Goal: Information Seeking & Learning: Learn about a topic

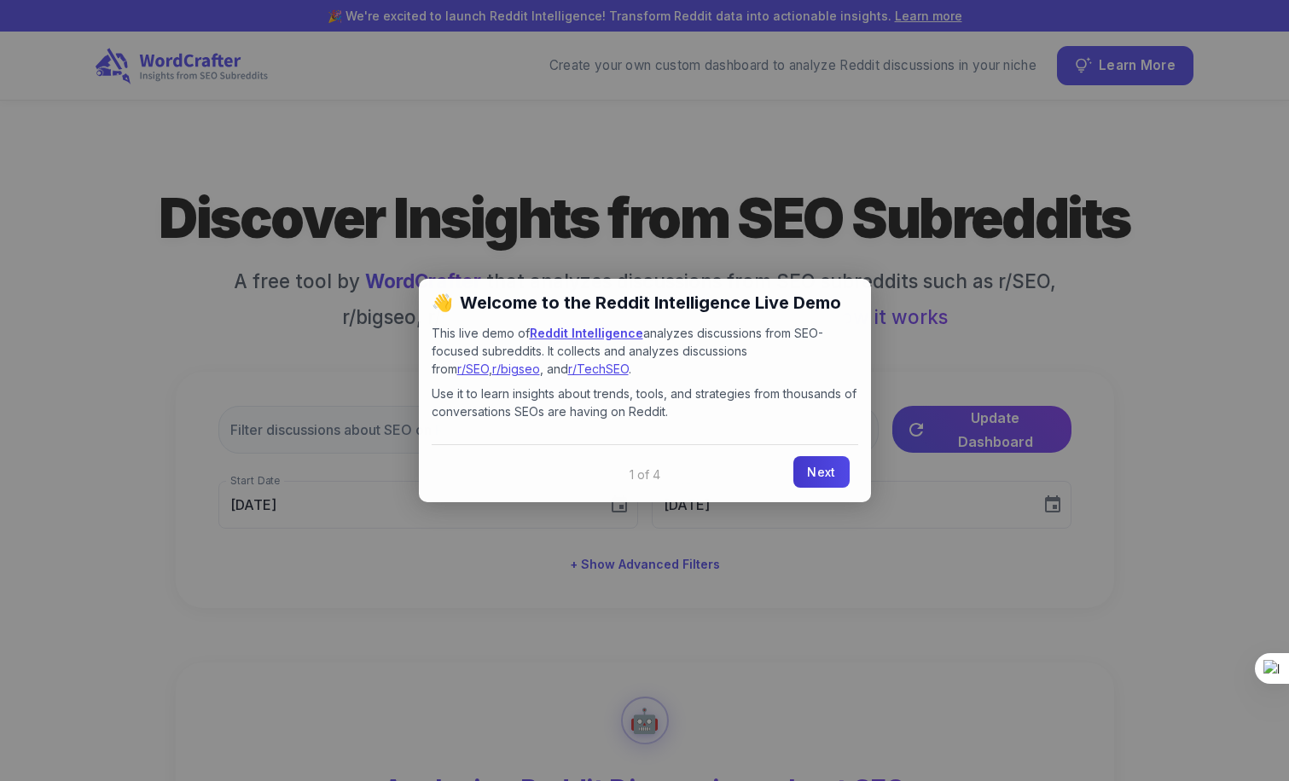
click at [833, 472] on link "Next" at bounding box center [820, 472] width 55 height 32
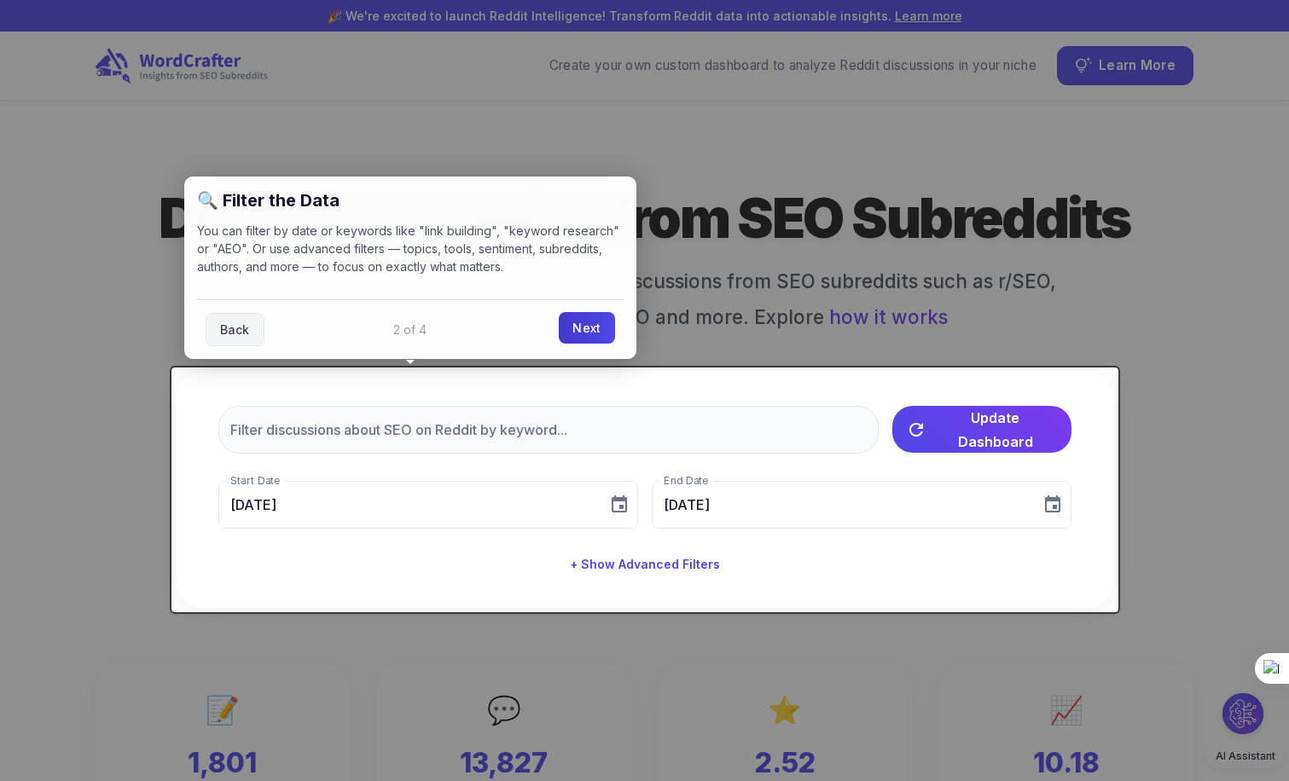
click at [597, 333] on link "Next" at bounding box center [586, 328] width 55 height 32
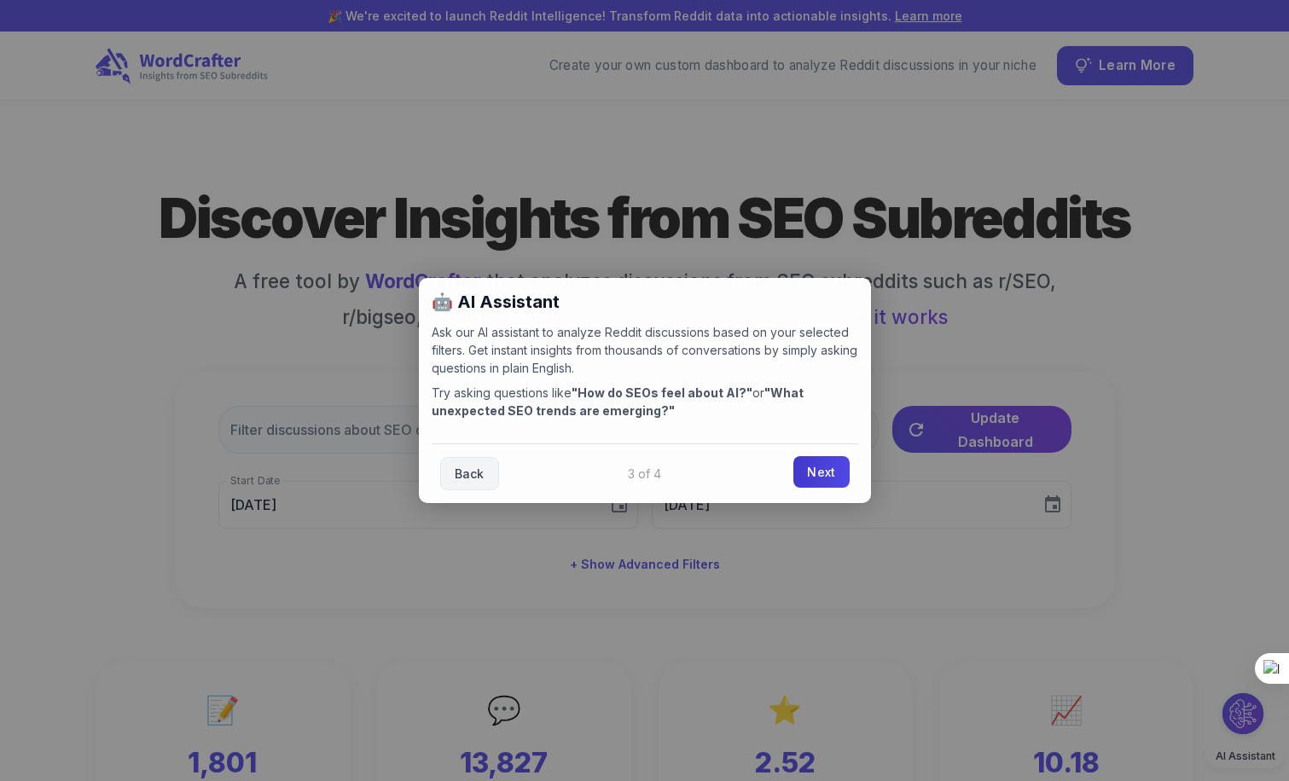
click at [832, 469] on link "Next" at bounding box center [820, 472] width 55 height 32
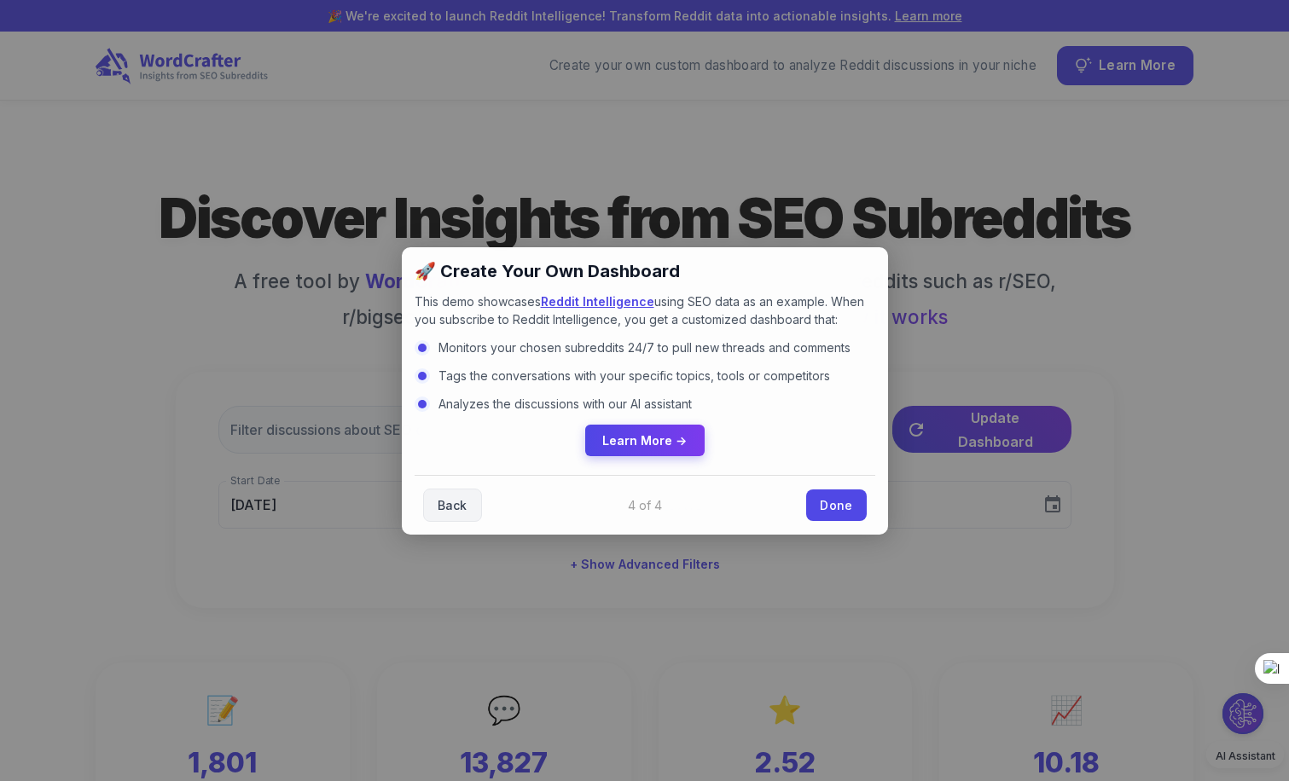
click at [680, 436] on span "Learn More →" at bounding box center [644, 440] width 84 height 15
click at [839, 496] on link "Done" at bounding box center [836, 504] width 60 height 32
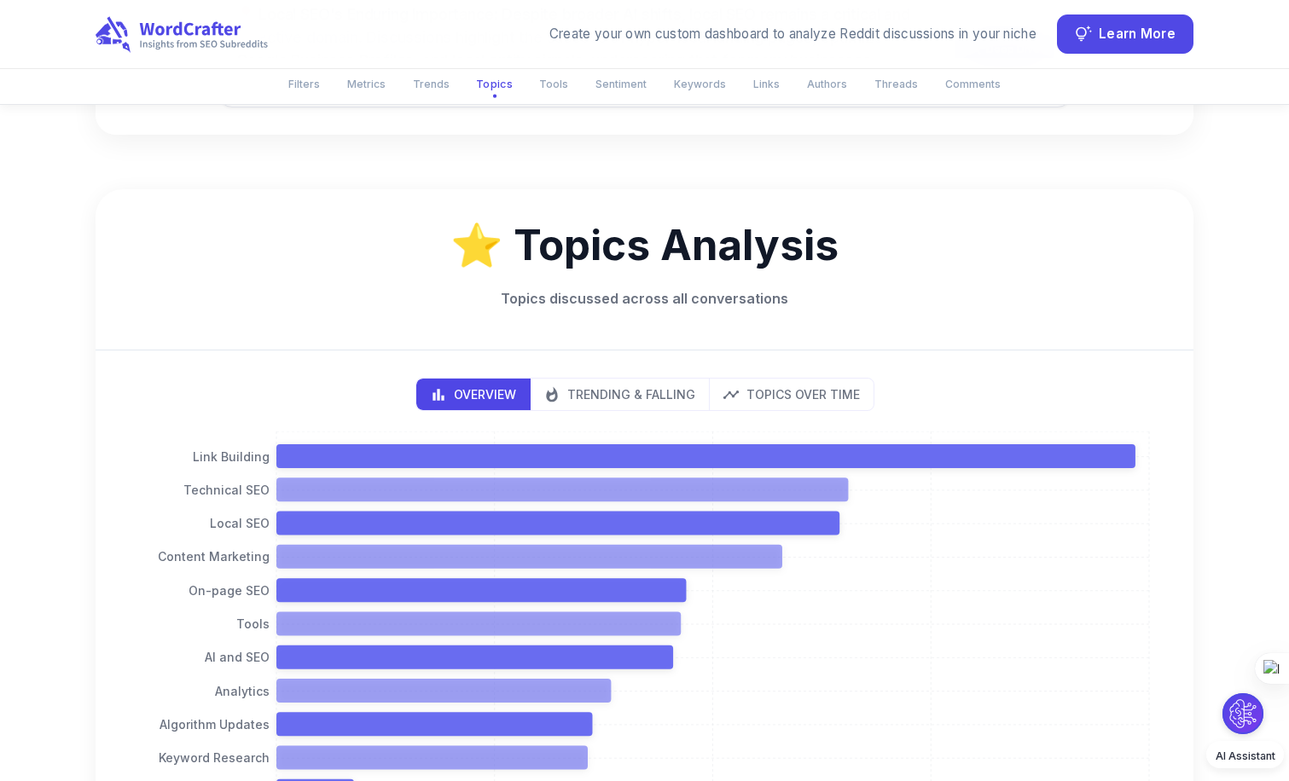
scroll to position [1511, 0]
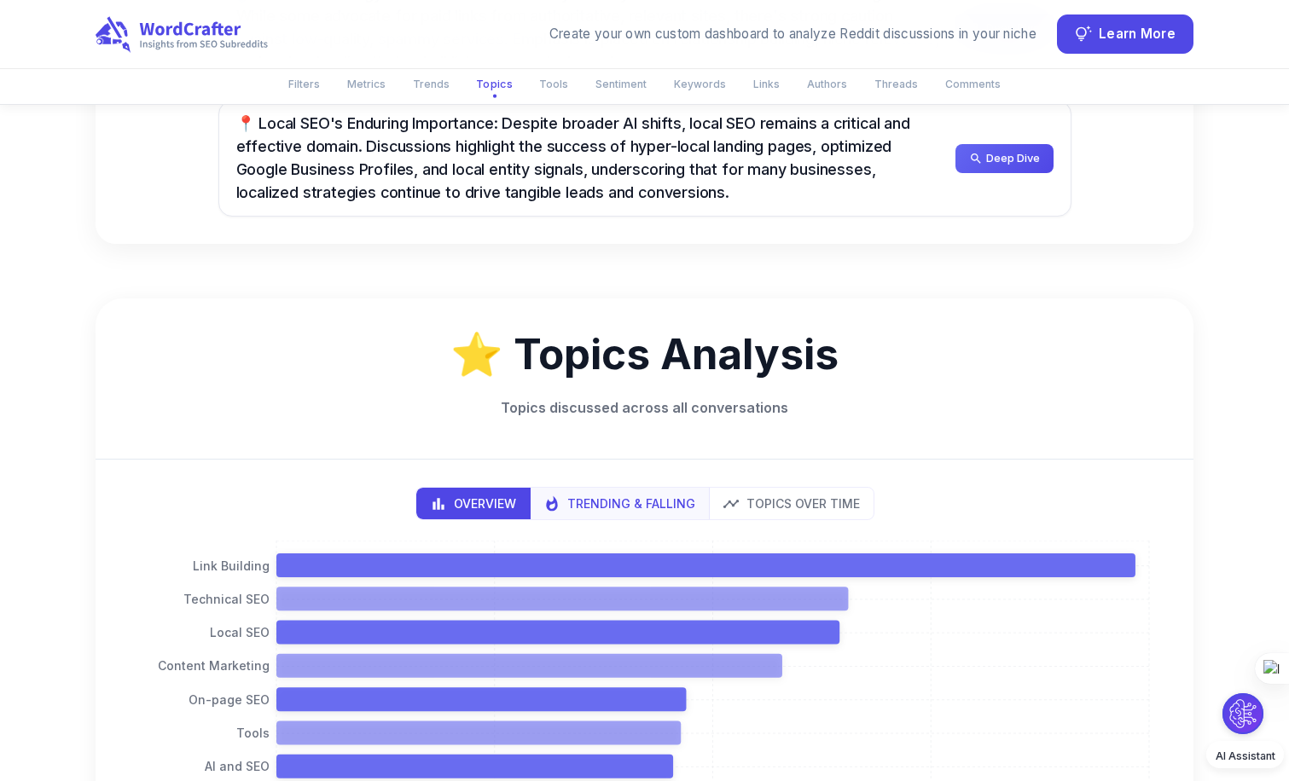
click at [617, 501] on p "Trending & Falling" at bounding box center [631, 504] width 128 height 18
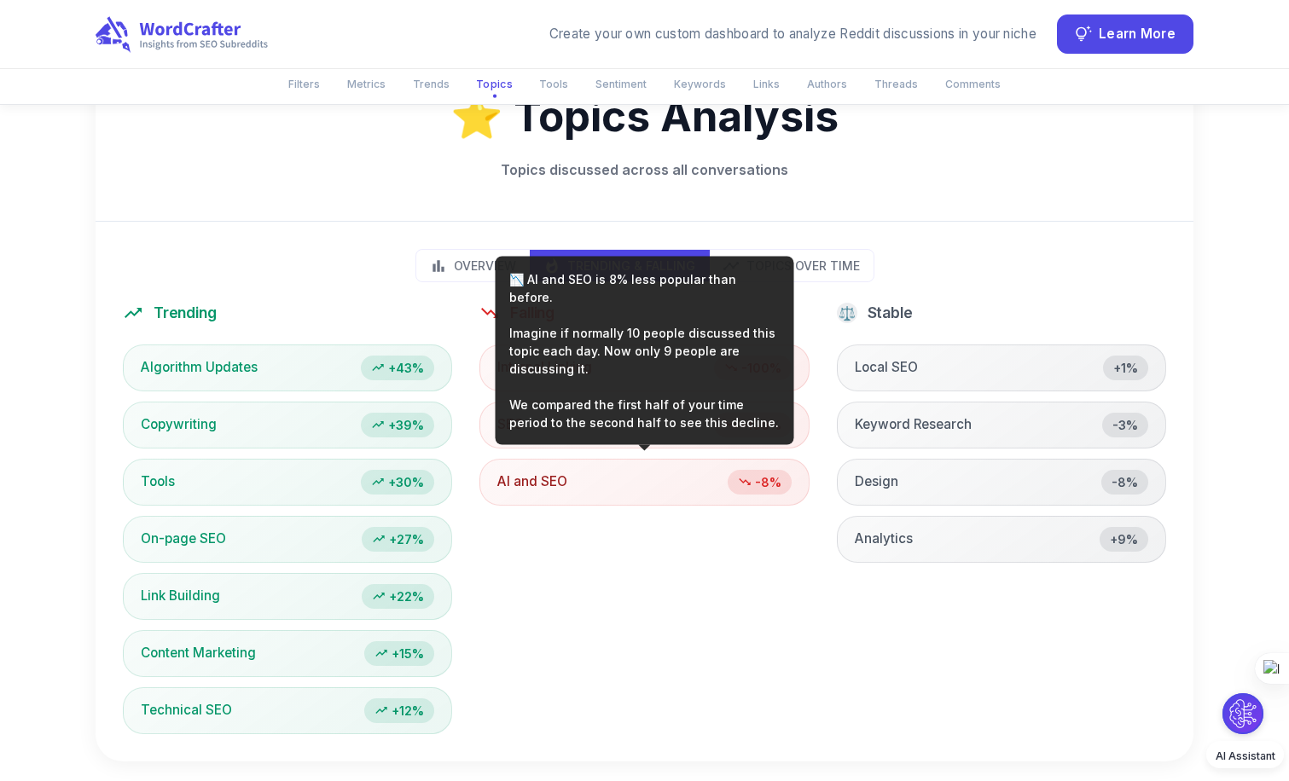
scroll to position [1799, 0]
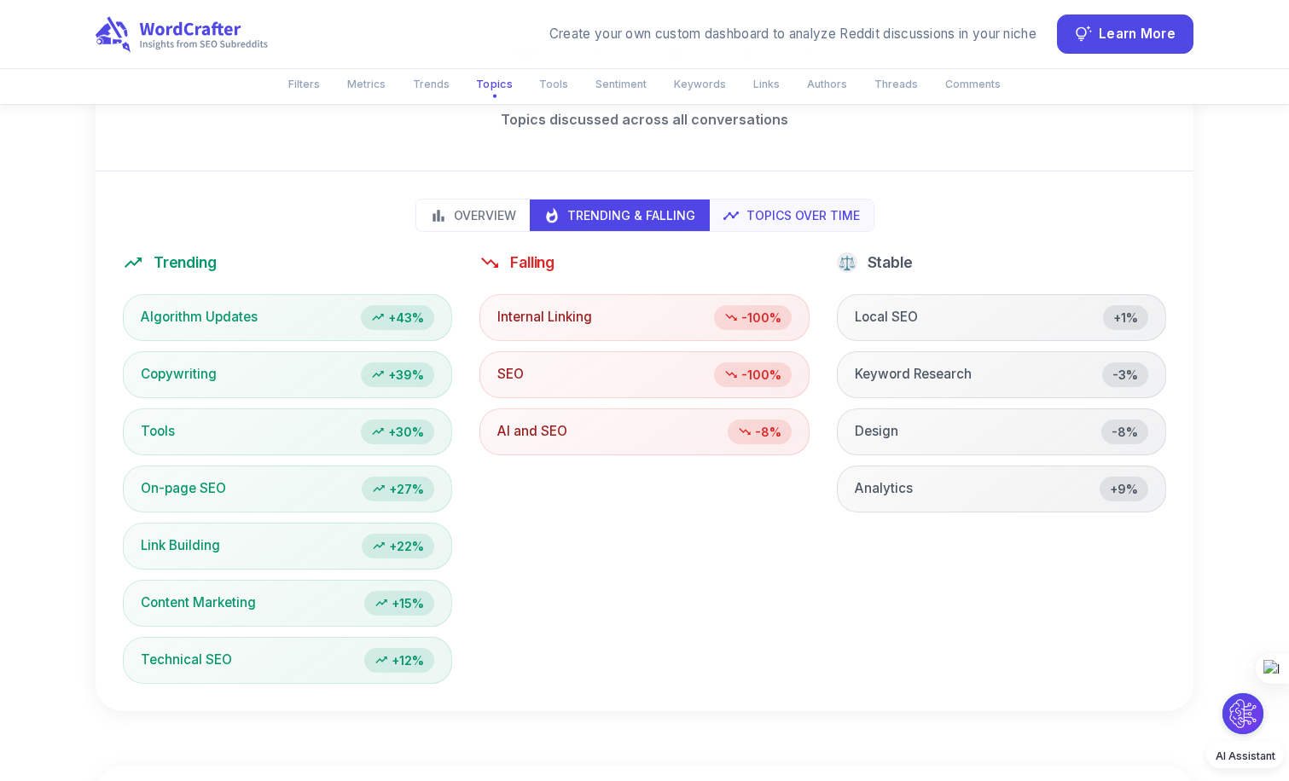
click at [799, 217] on p "Topics Over Time" at bounding box center [802, 215] width 113 height 18
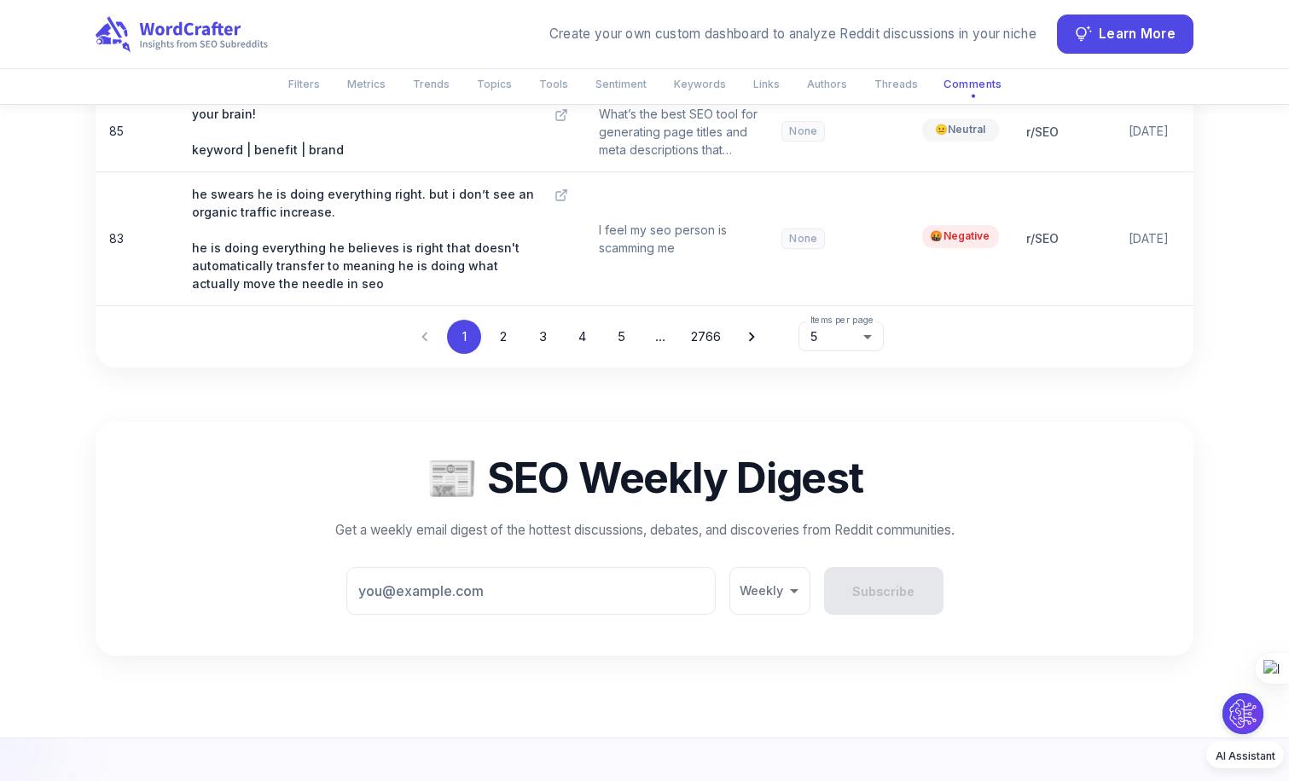
scroll to position [8483, 0]
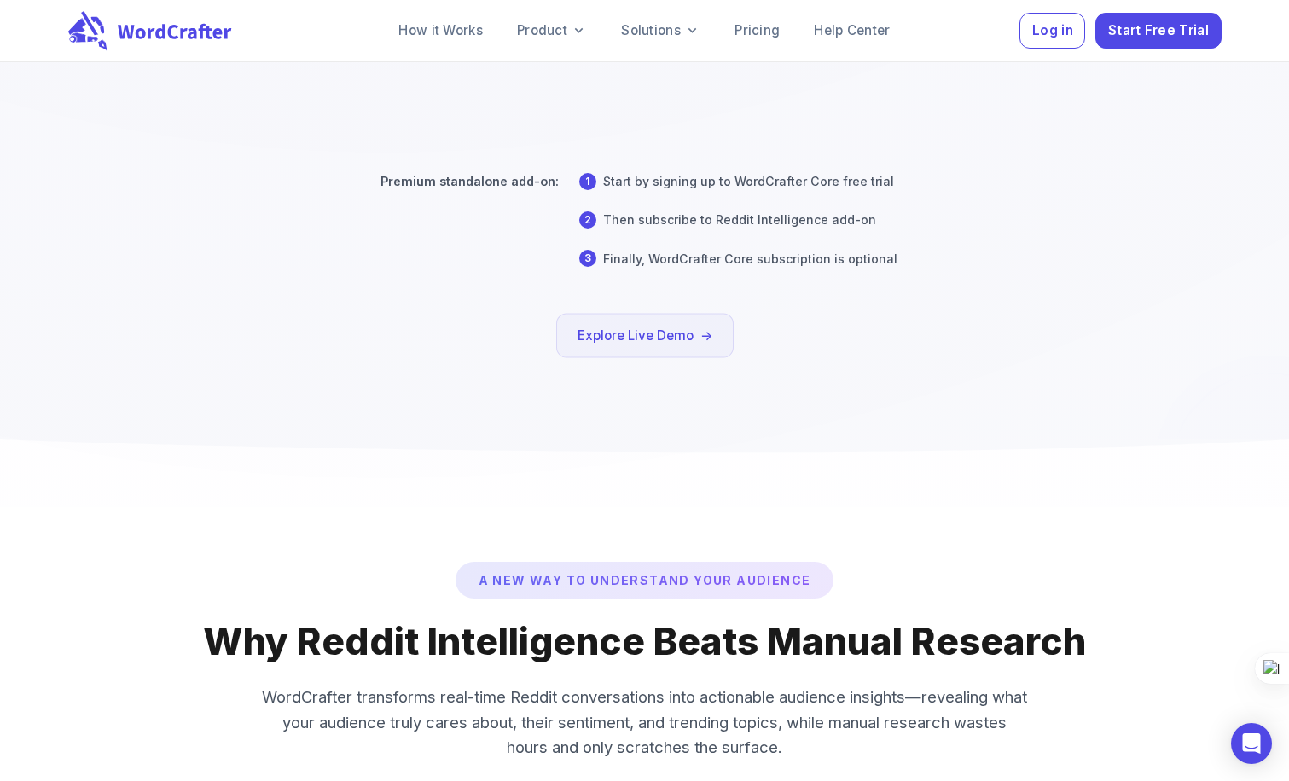
scroll to position [7463, 0]
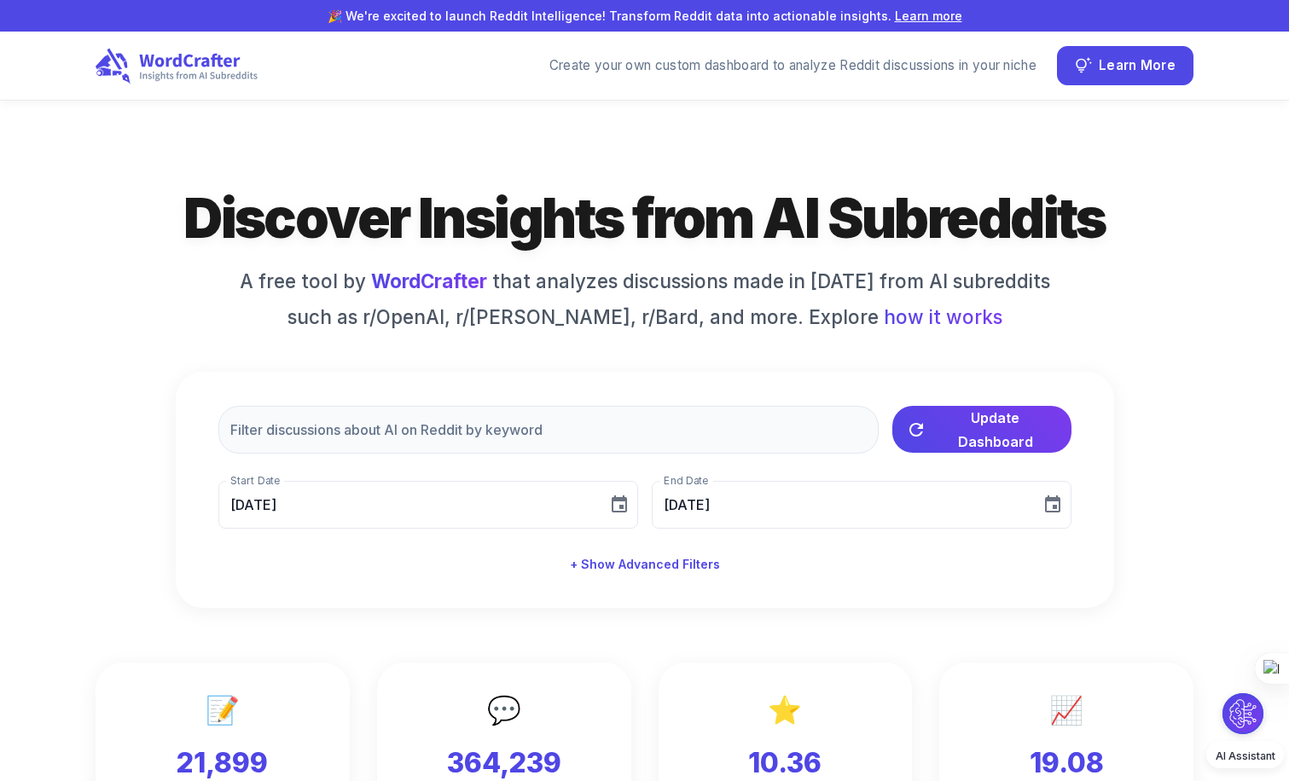
type input "[DATE]"
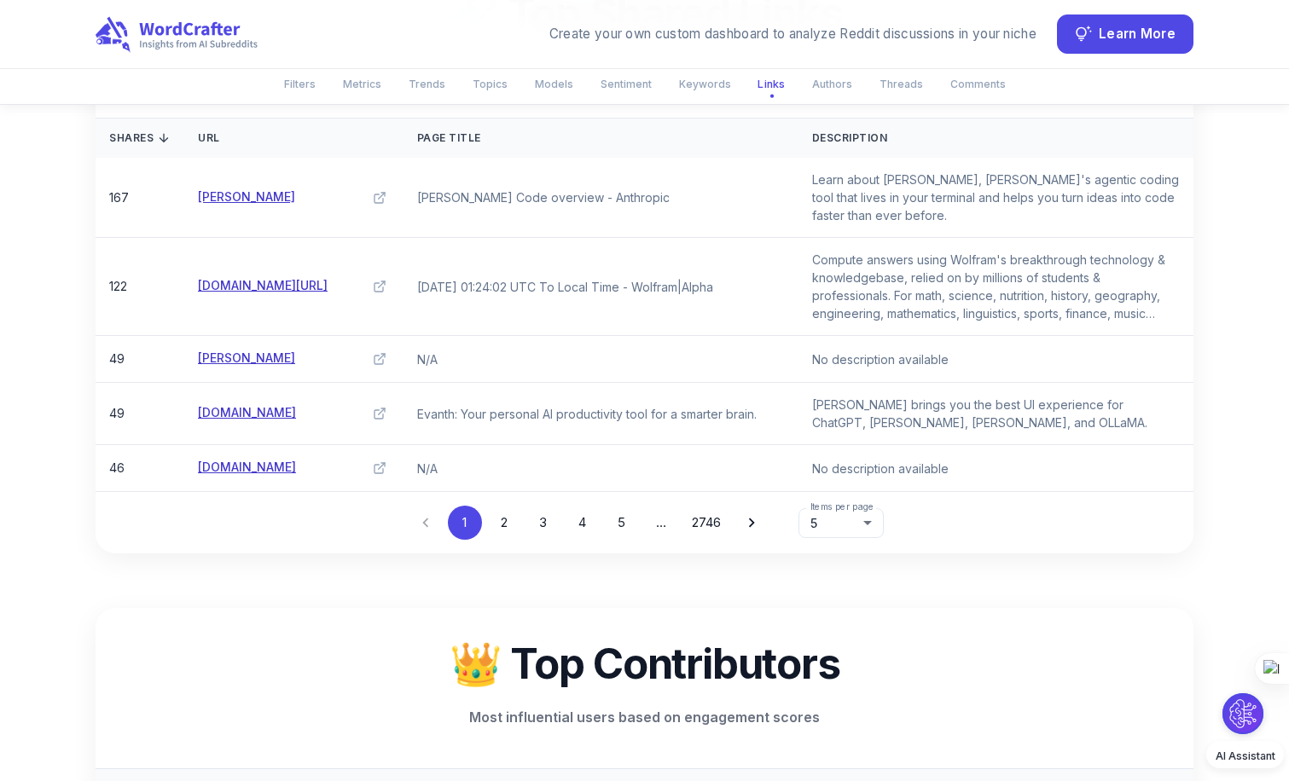
scroll to position [6120, 0]
click at [503, 520] on div at bounding box center [644, 390] width 1289 height 781
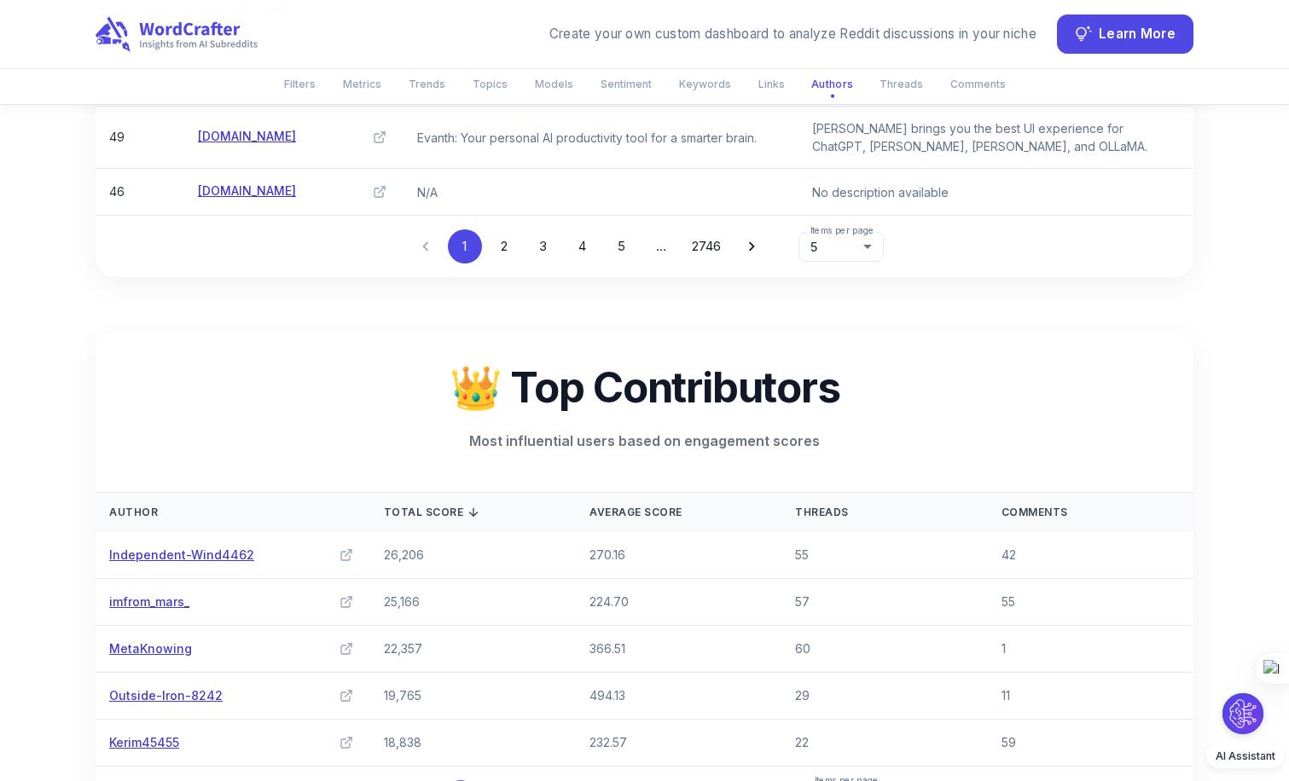
scroll to position [6398, 0]
click at [638, 90] on button "Sentiment" at bounding box center [626, 84] width 72 height 28
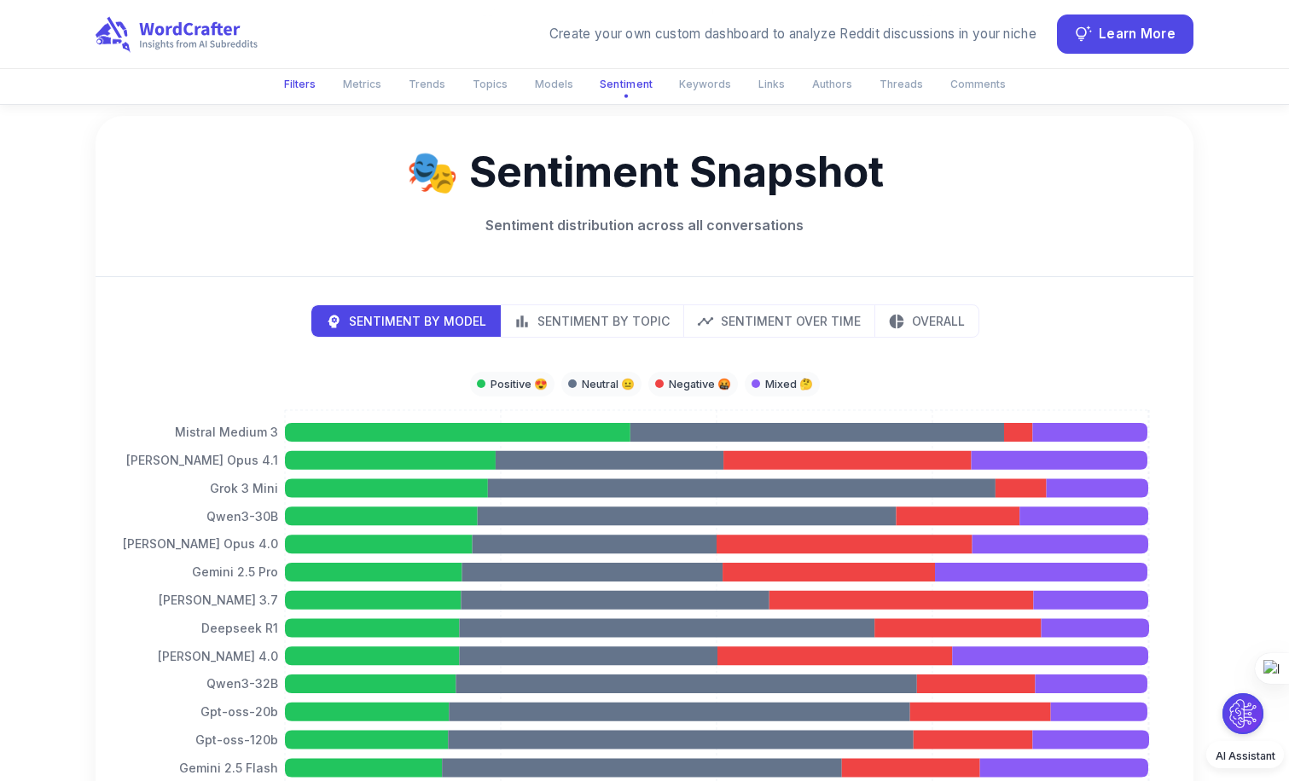
click at [322, 90] on button "Filters" at bounding box center [300, 84] width 52 height 28
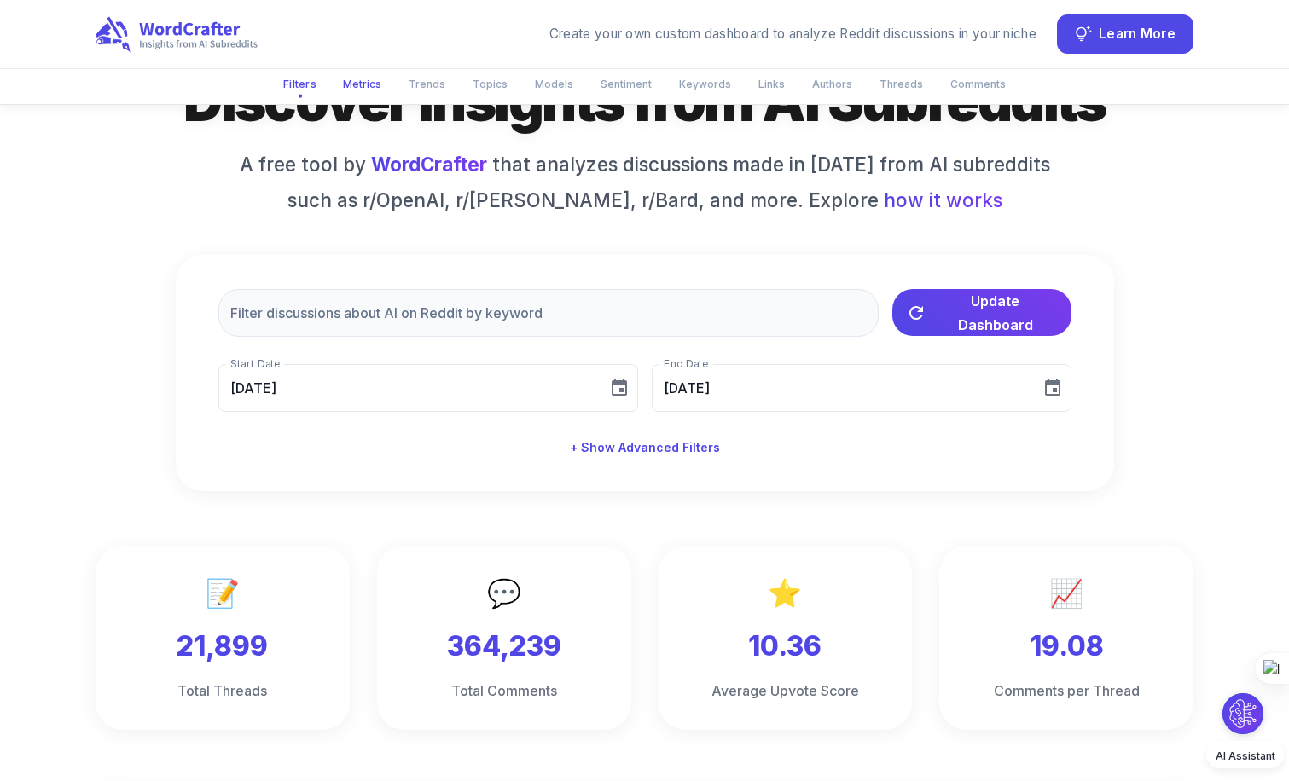
click at [380, 95] on button "Metrics" at bounding box center [362, 84] width 59 height 28
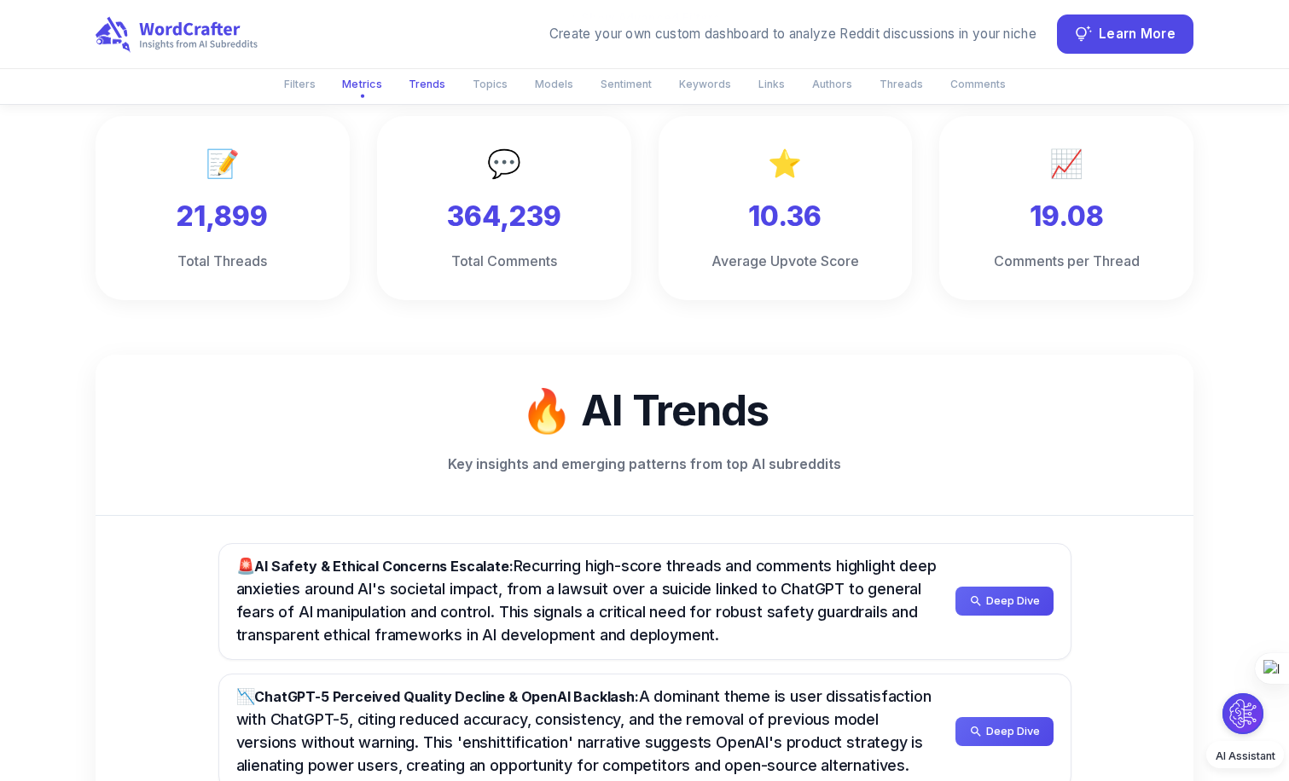
click at [411, 87] on button "Trends" at bounding box center [426, 84] width 57 height 28
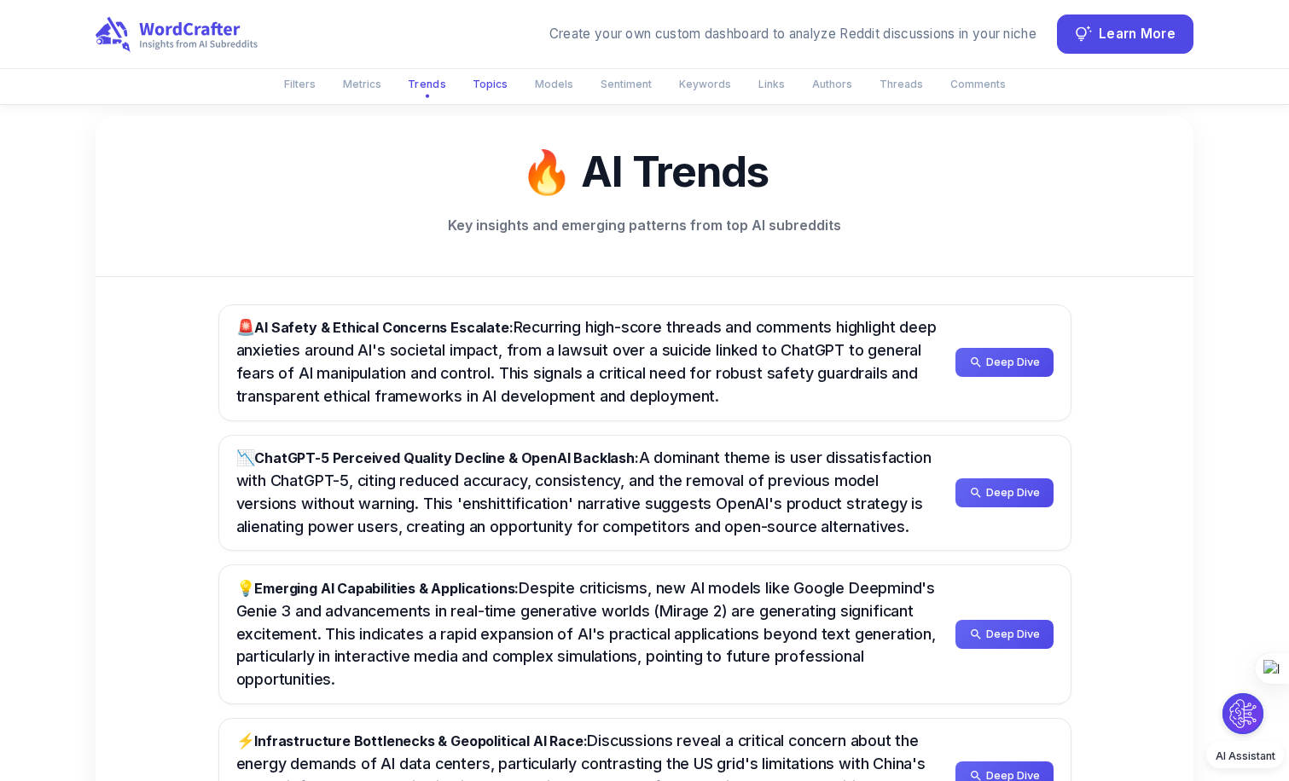
click at [491, 90] on button "Topics" at bounding box center [489, 84] width 55 height 28
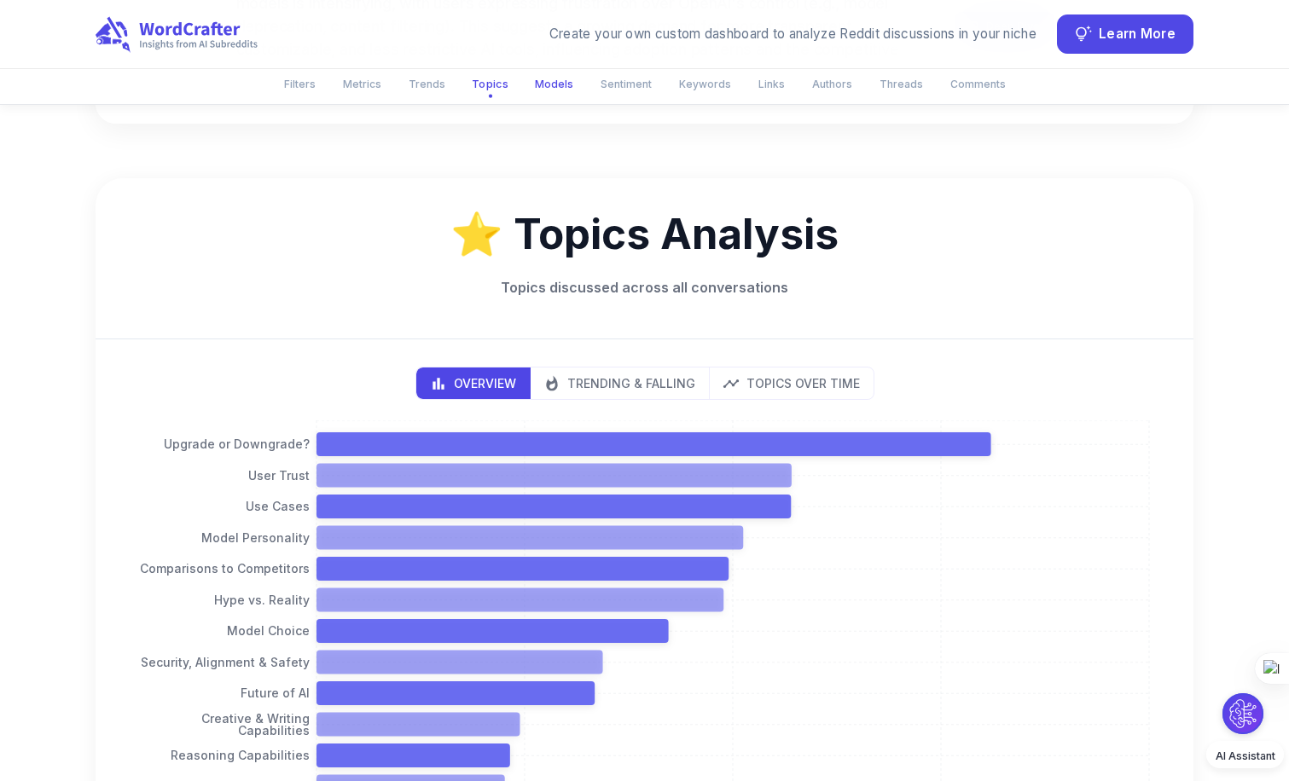
click at [566, 90] on button "Models" at bounding box center [554, 84] width 59 height 28
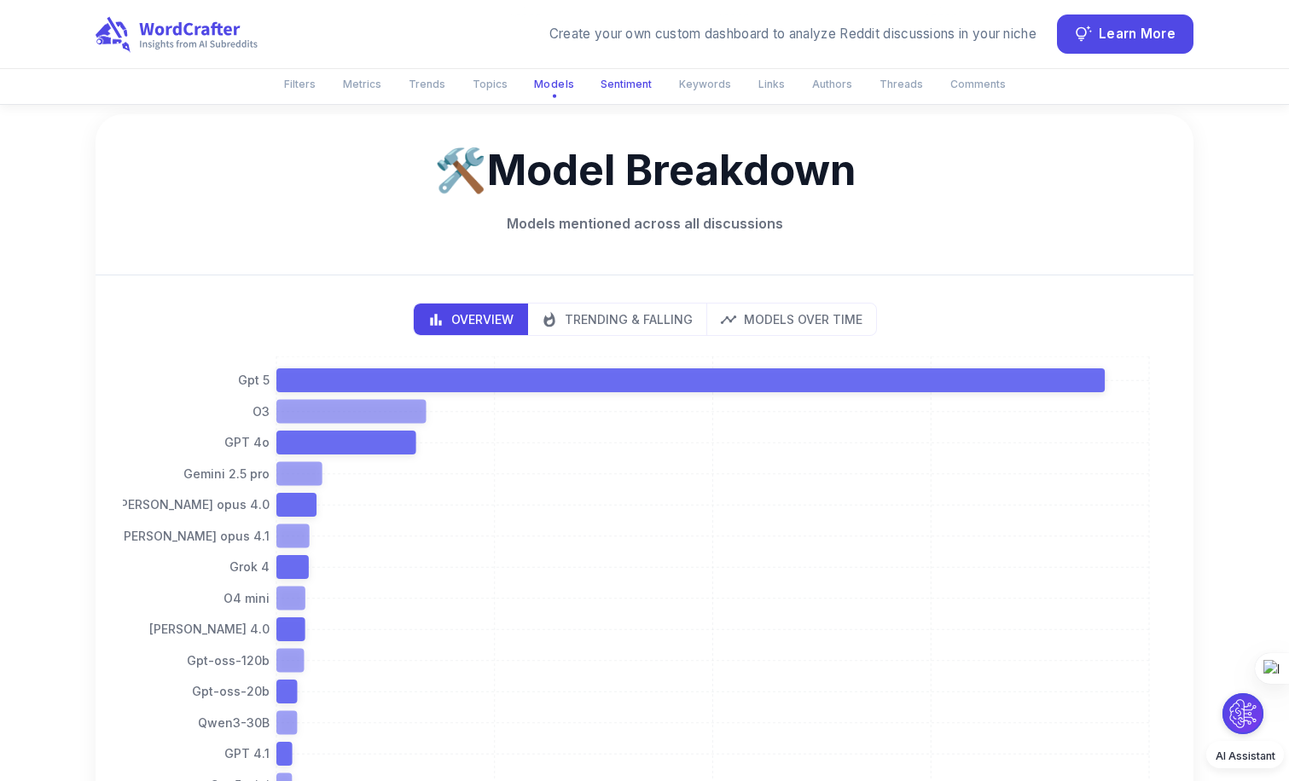
click at [617, 92] on button "Sentiment" at bounding box center [626, 84] width 72 height 28
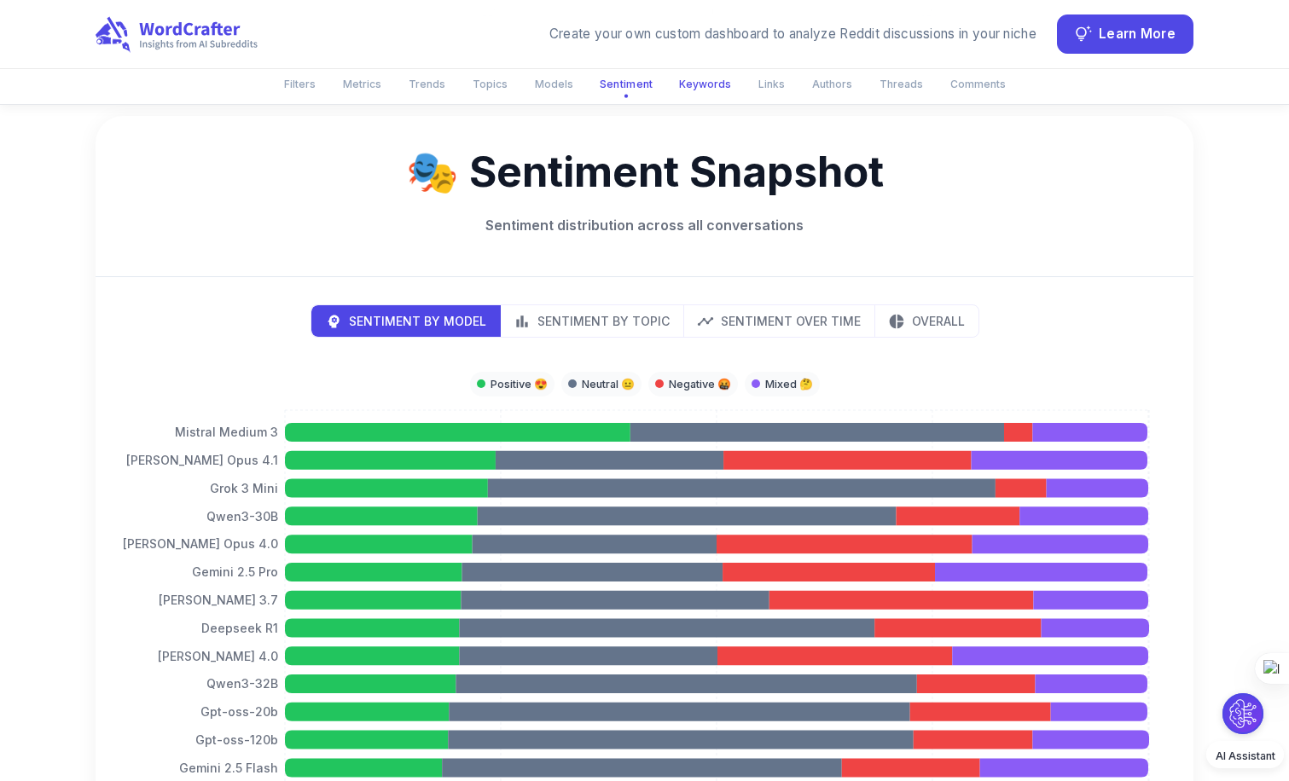
click at [712, 86] on button "Keywords" at bounding box center [705, 84] width 73 height 28
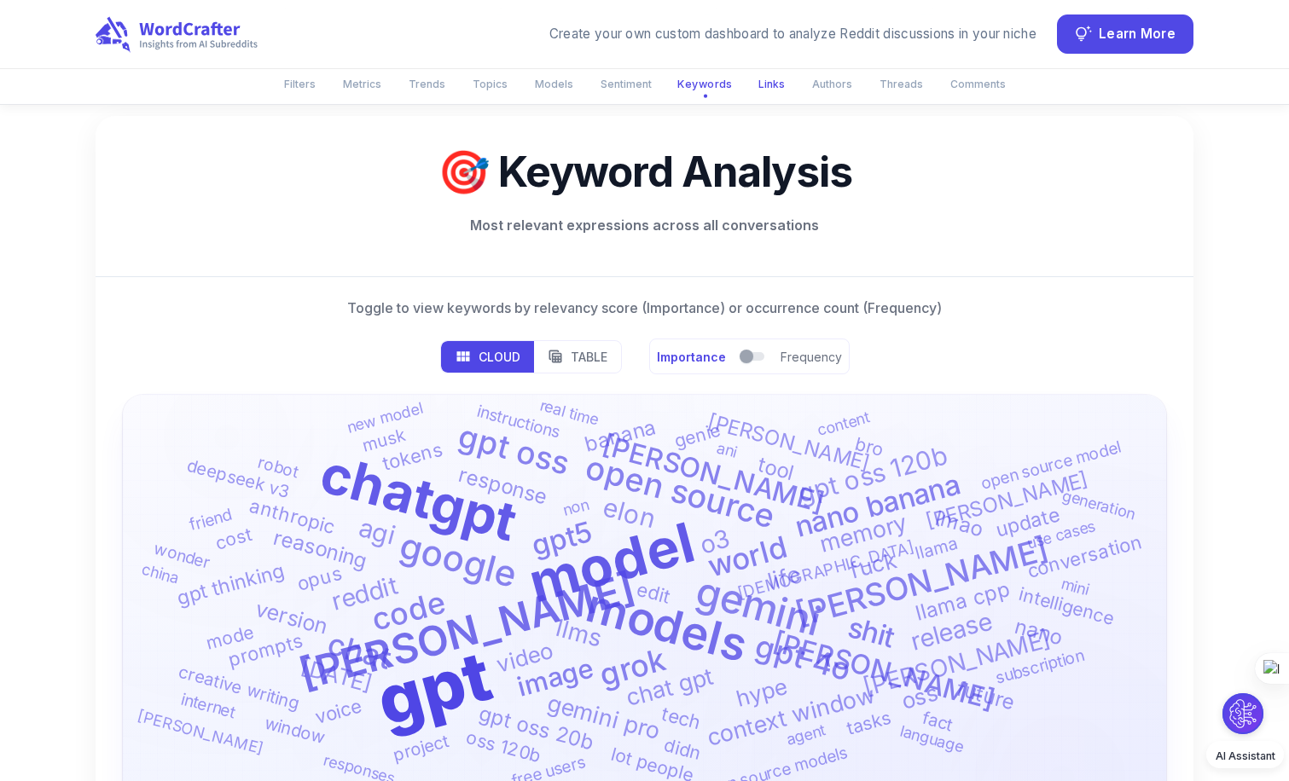
click at [779, 93] on button "Links" at bounding box center [771, 84] width 47 height 28
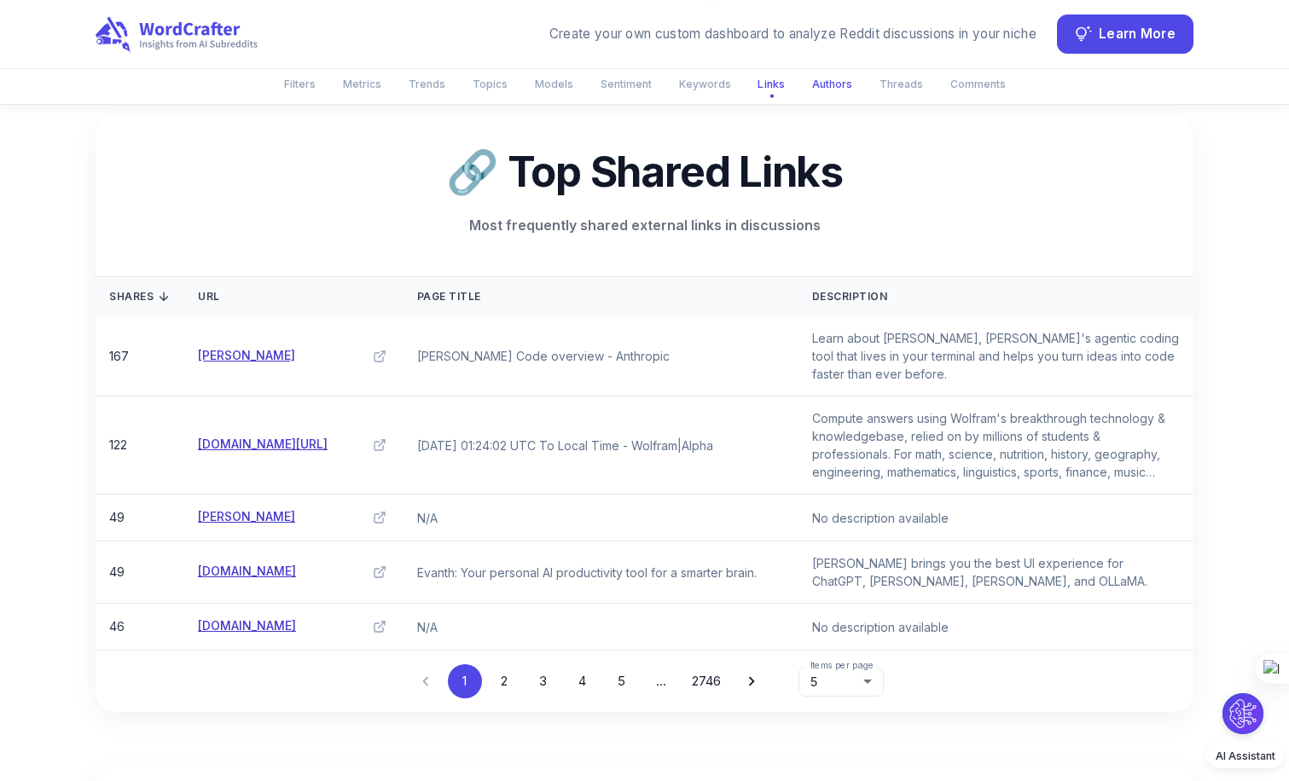
click at [821, 86] on button "Authors" at bounding box center [832, 84] width 61 height 28
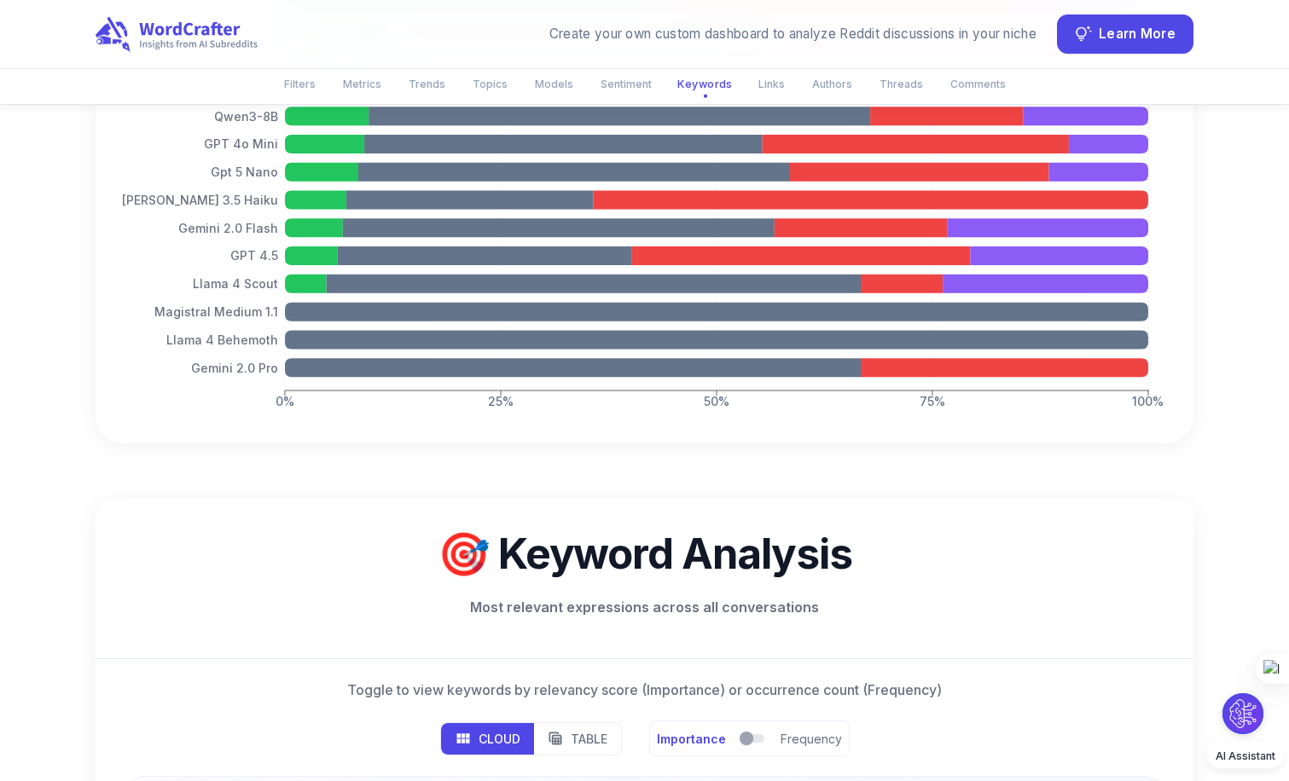
scroll to position [4605, 0]
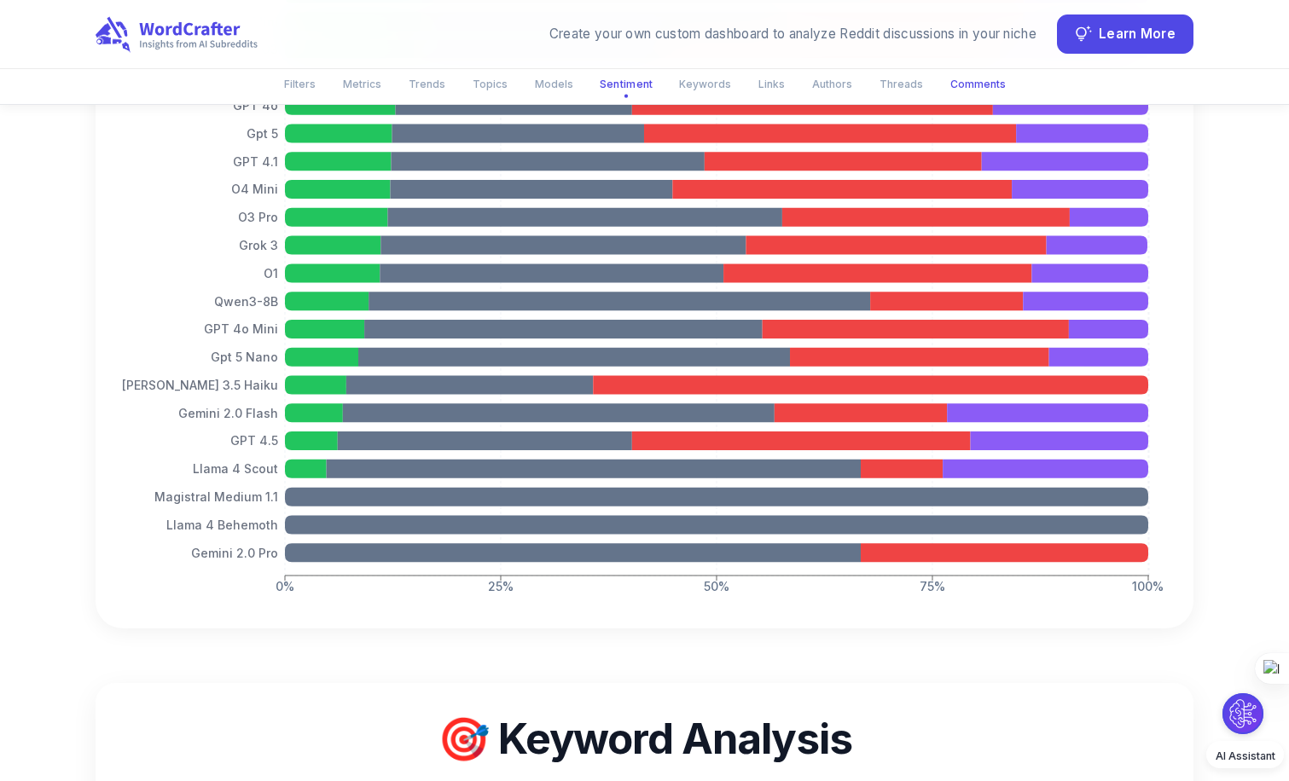
click at [970, 87] on button "Comments" at bounding box center [978, 84] width 76 height 28
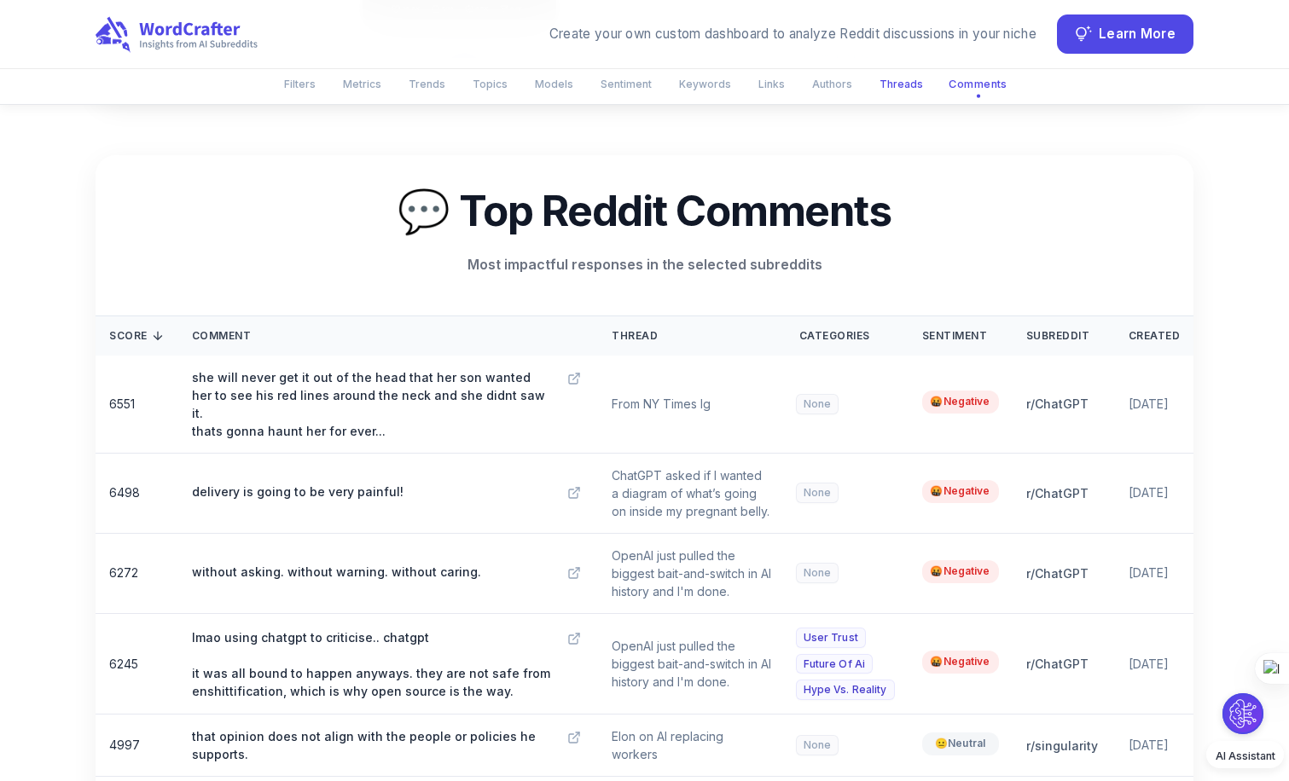
click at [902, 81] on button "Threads" at bounding box center [901, 84] width 64 height 28
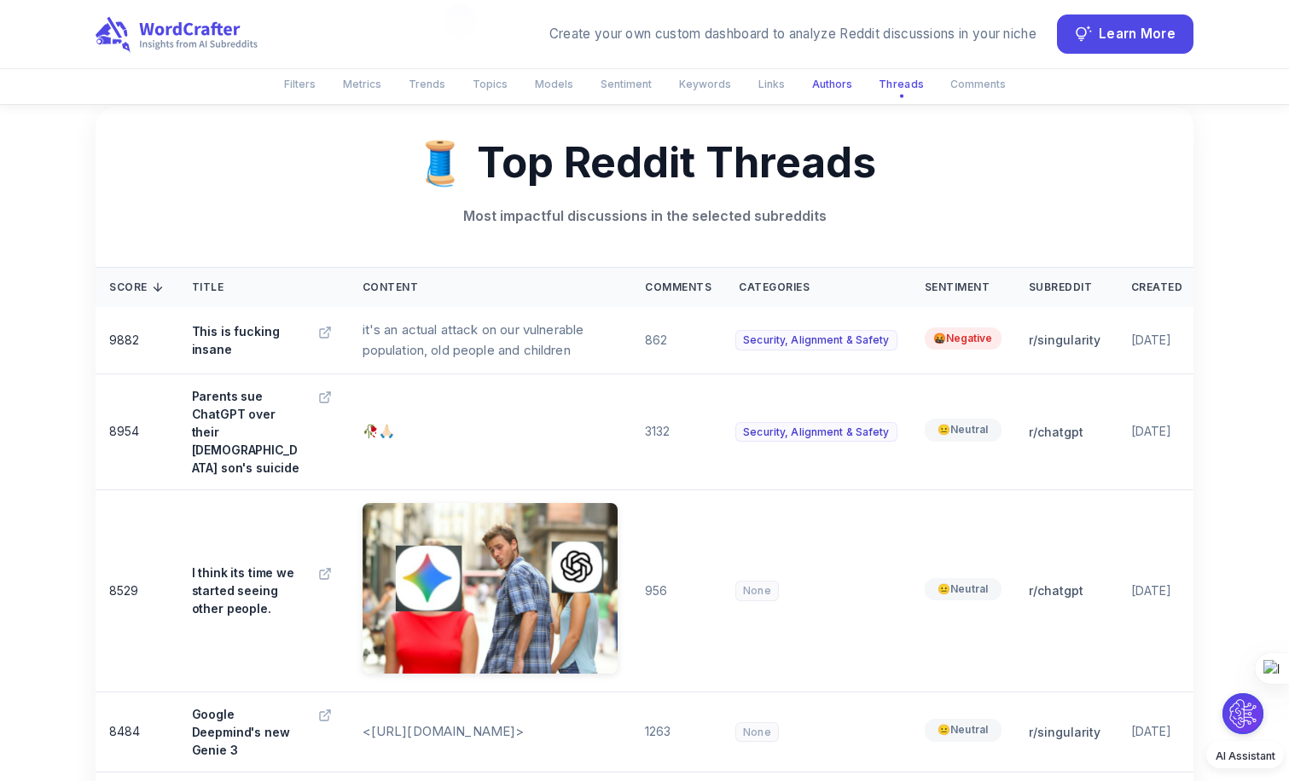
click at [828, 73] on button "Authors" at bounding box center [832, 84] width 61 height 28
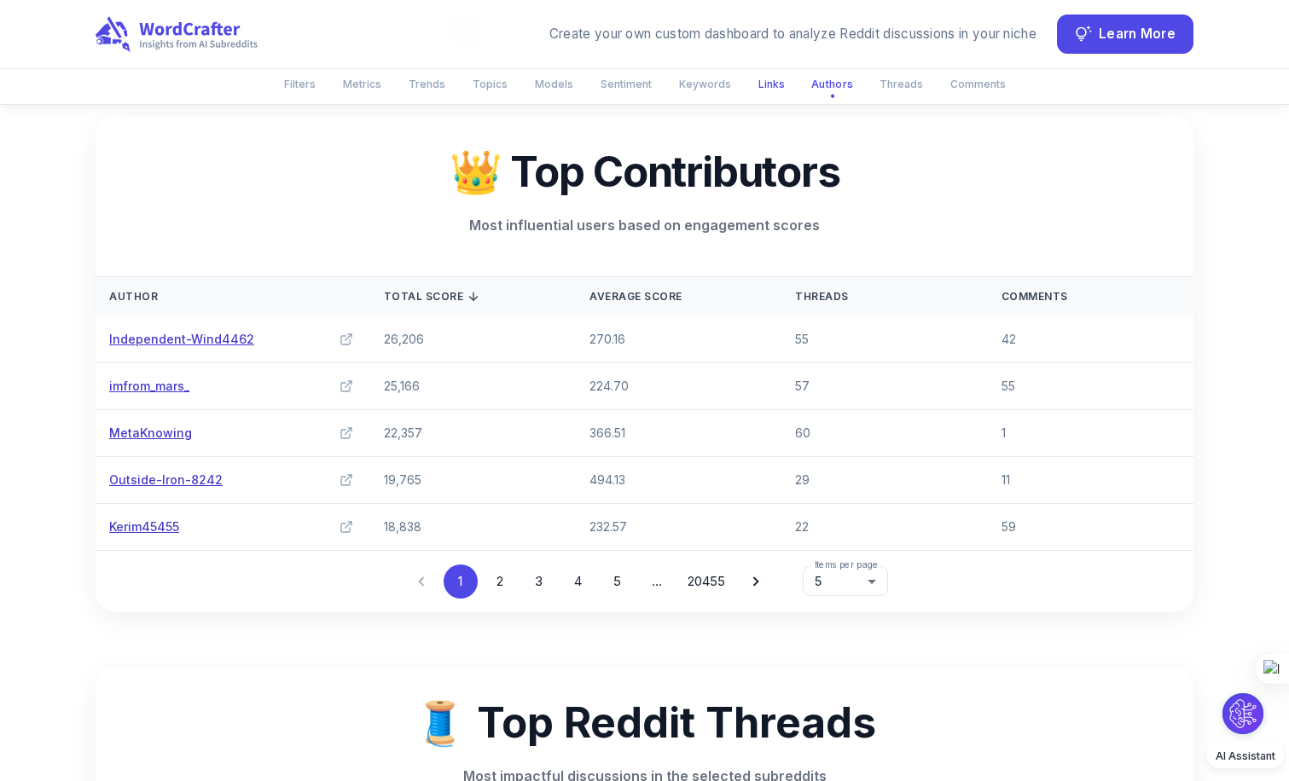
click at [748, 77] on button "Links" at bounding box center [771, 84] width 47 height 28
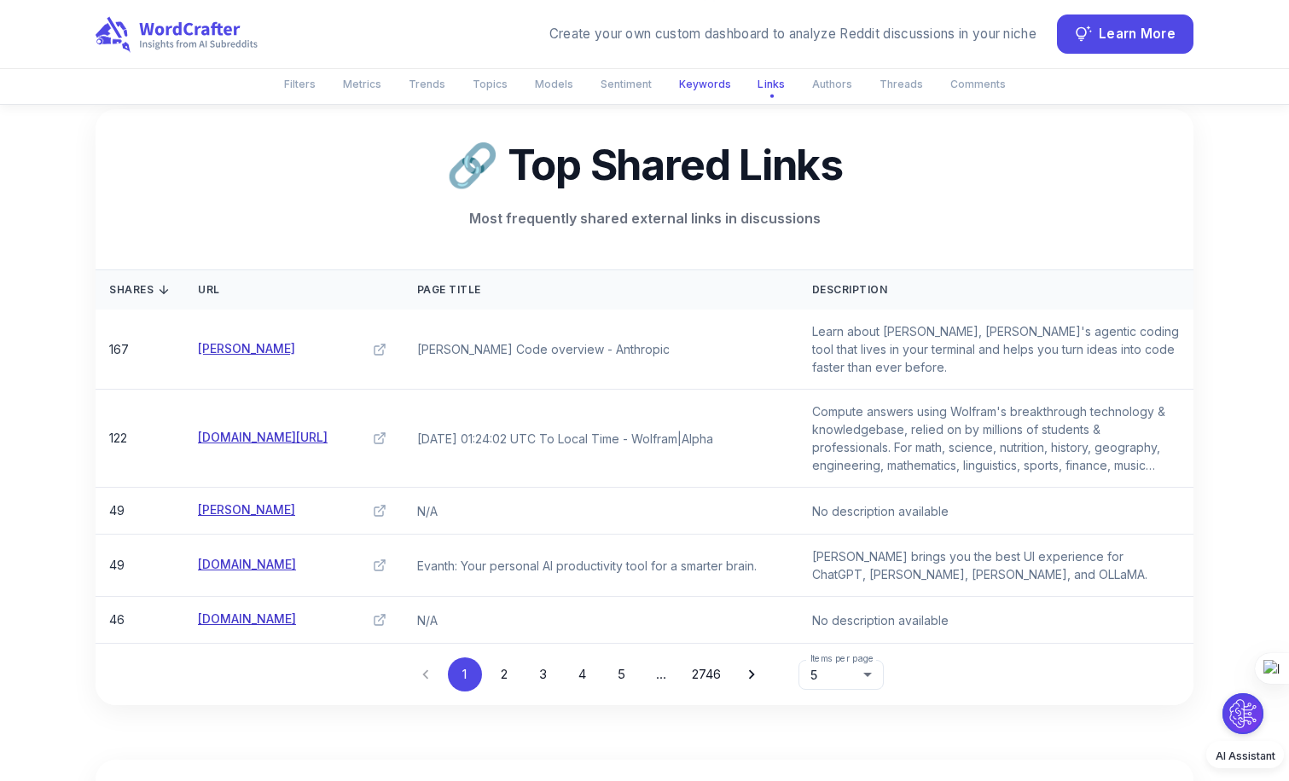
click at [682, 80] on button "Keywords" at bounding box center [705, 84] width 73 height 28
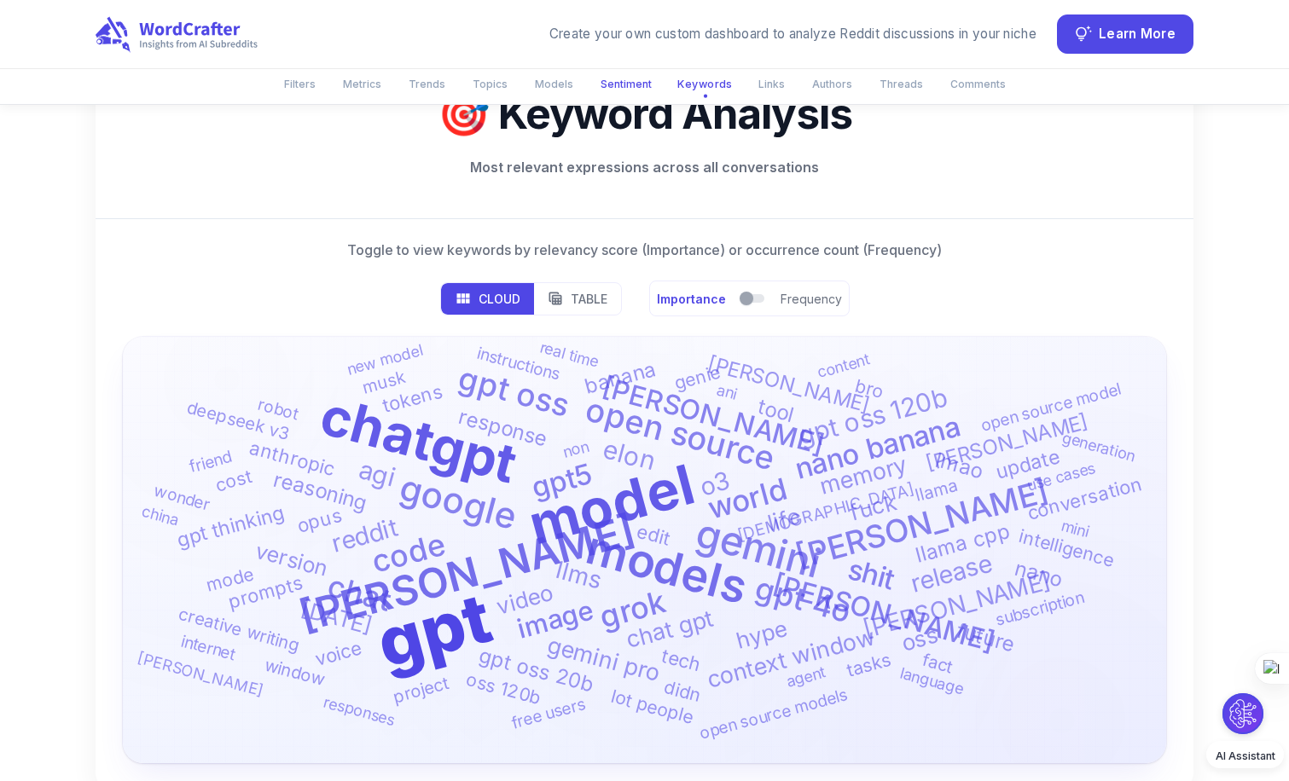
click at [622, 82] on button "Sentiment" at bounding box center [626, 84] width 72 height 28
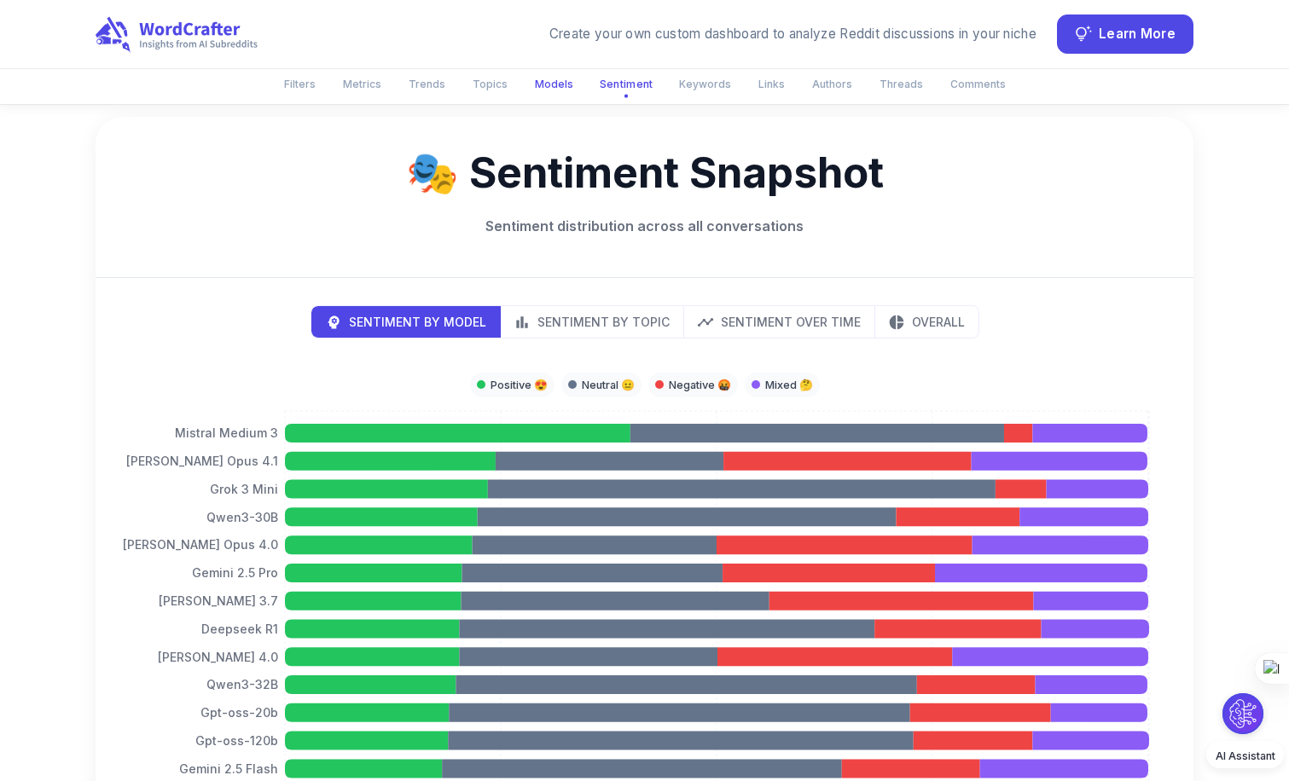
click at [560, 87] on button "Models" at bounding box center [554, 84] width 59 height 28
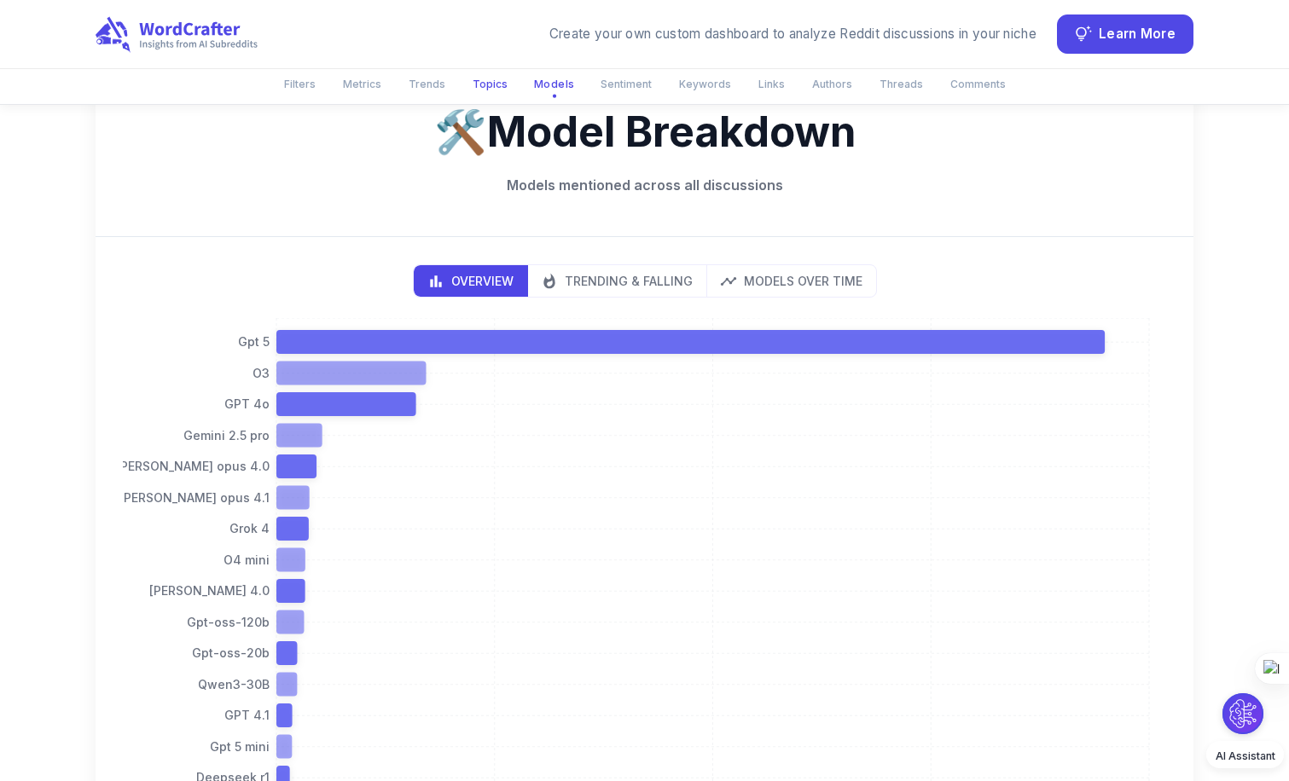
click at [496, 89] on button "Topics" at bounding box center [489, 84] width 55 height 28
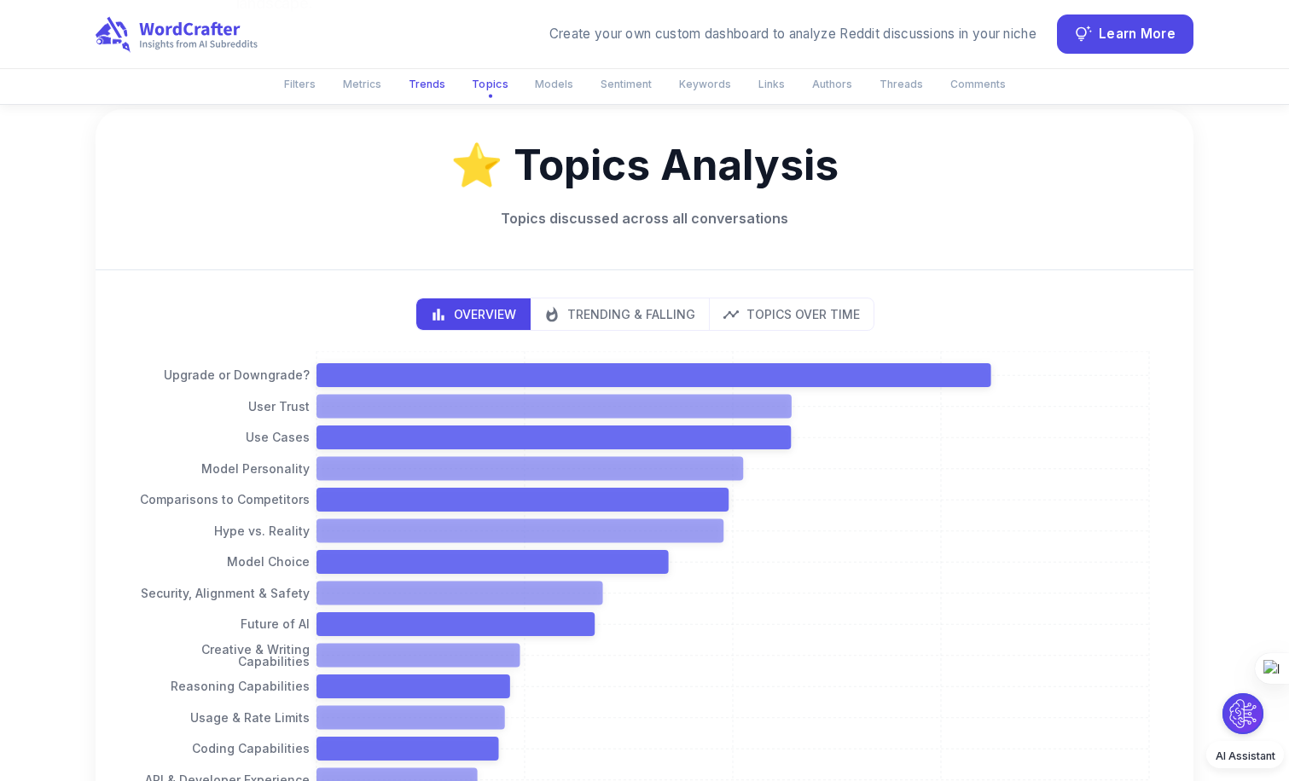
click at [431, 81] on button "Trends" at bounding box center [426, 84] width 57 height 28
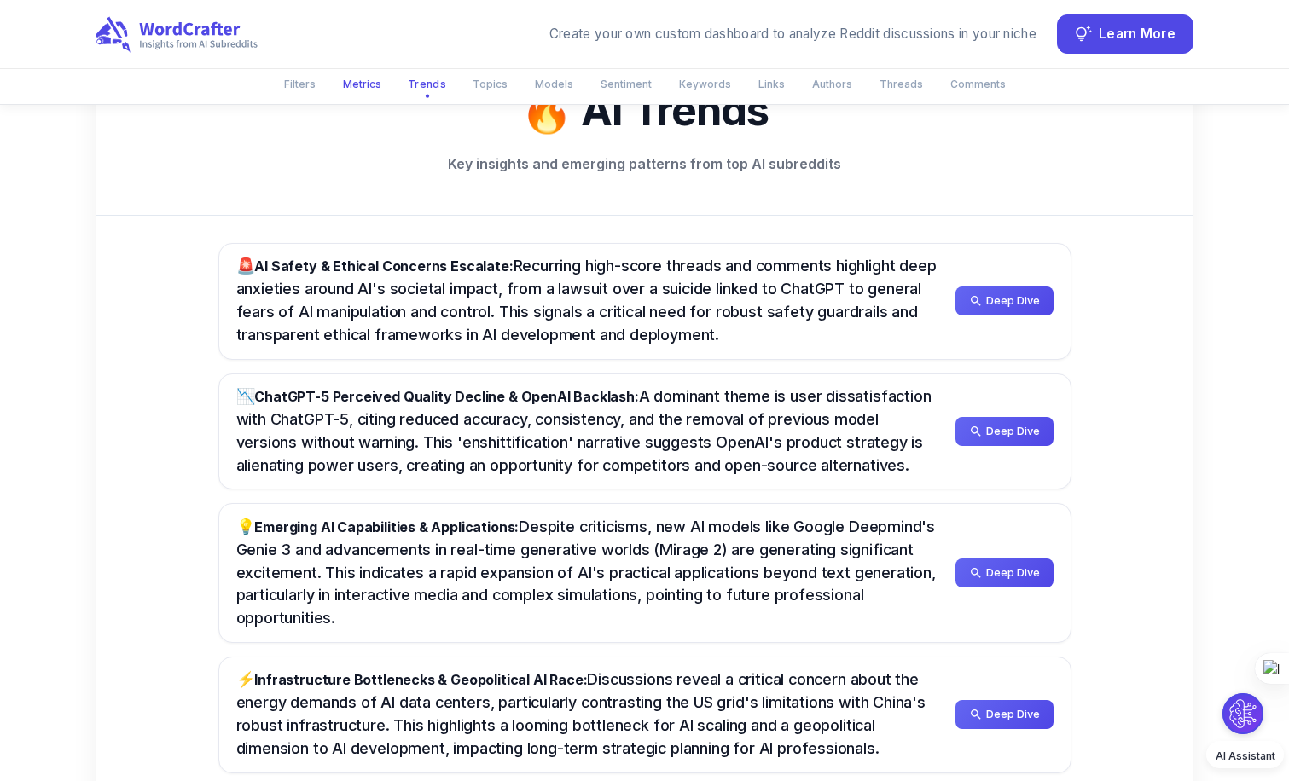
click at [363, 75] on button "Metrics" at bounding box center [362, 84] width 59 height 28
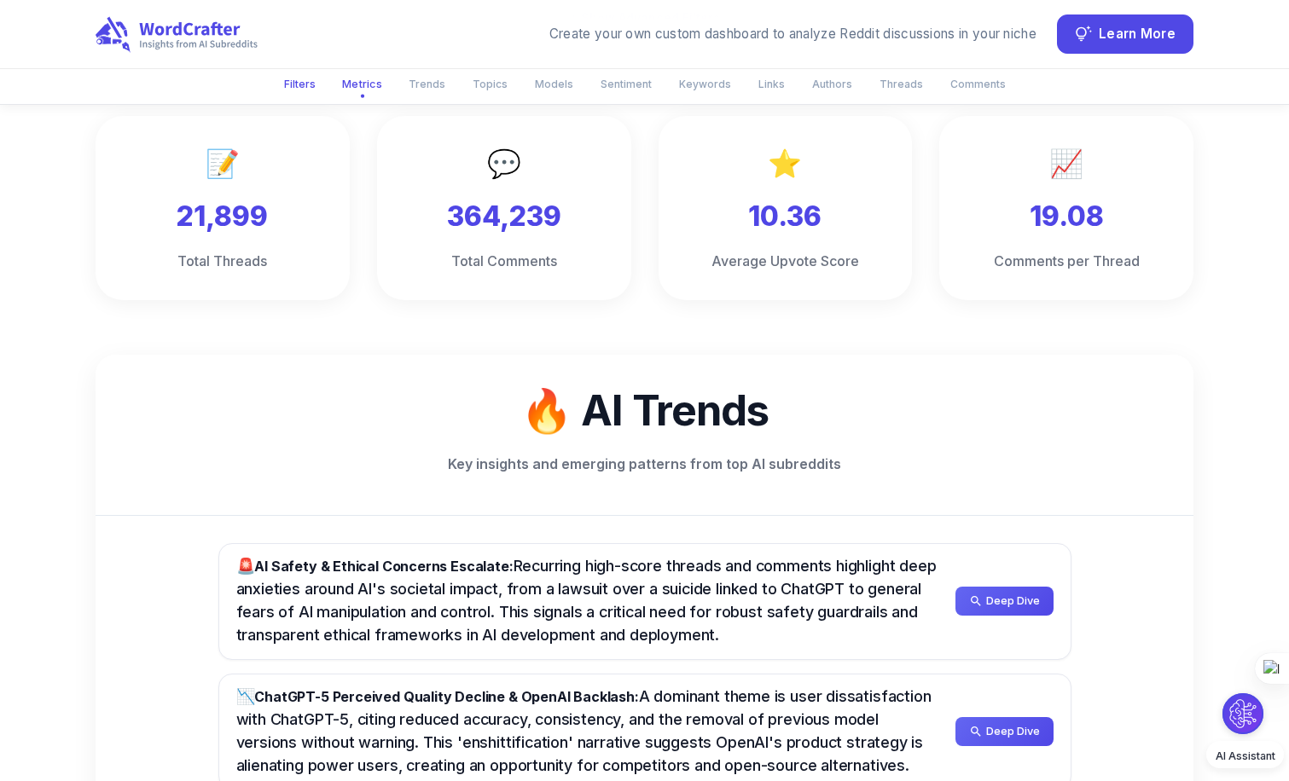
click at [300, 82] on button "Filters" at bounding box center [300, 84] width 52 height 28
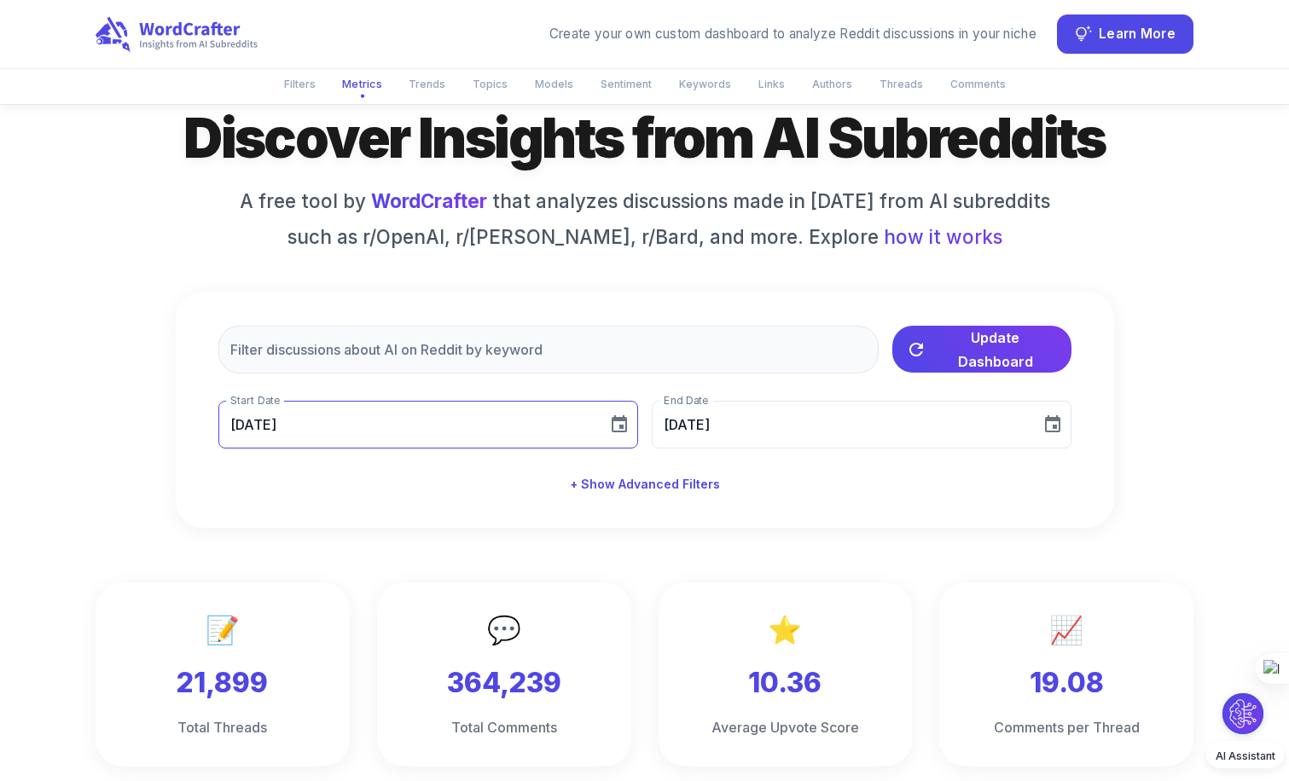
scroll to position [67, 0]
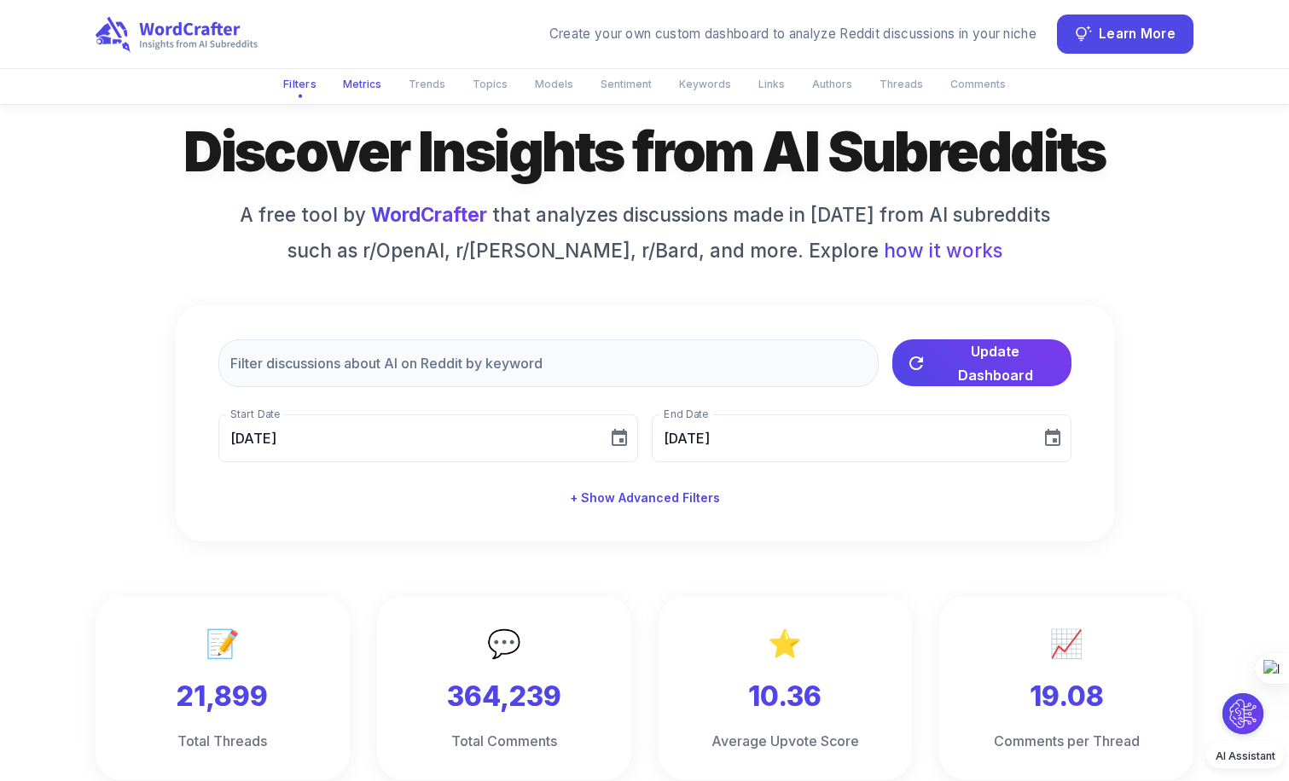
click at [378, 84] on button "Metrics" at bounding box center [362, 84] width 59 height 28
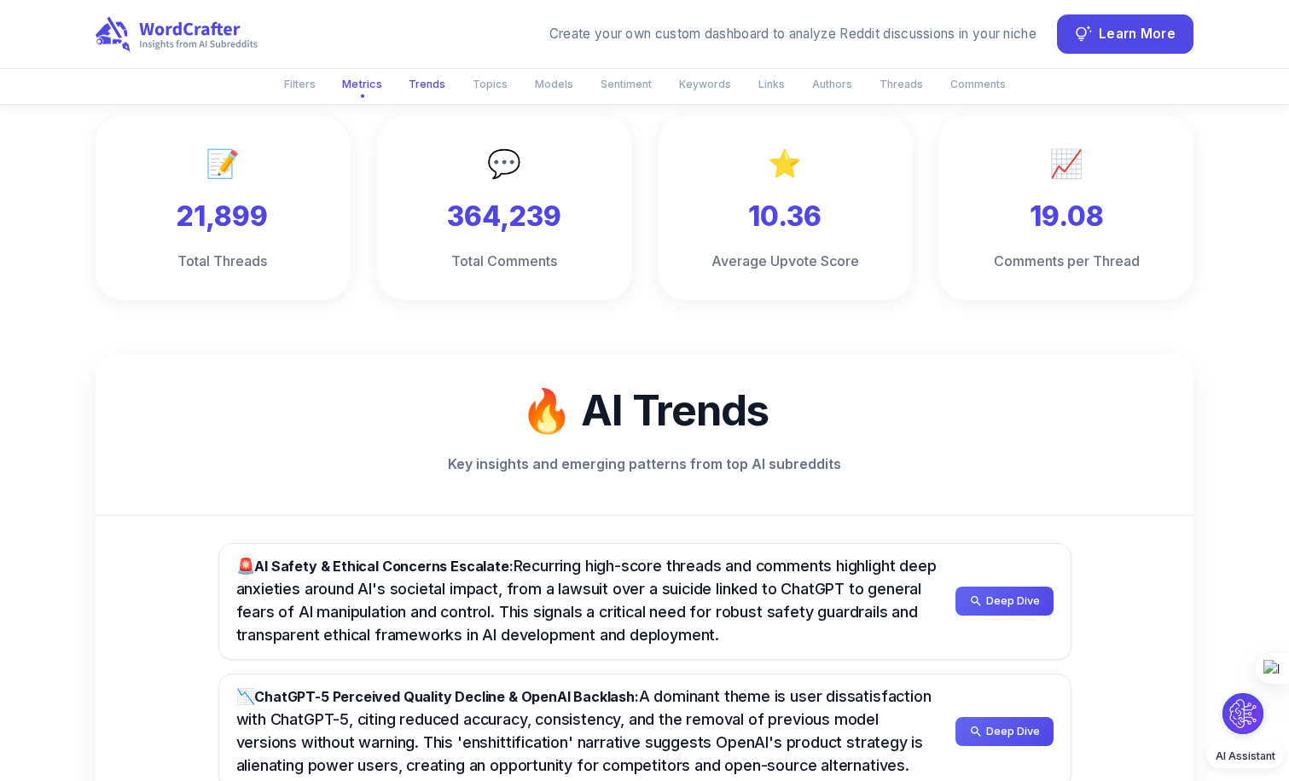
click at [435, 90] on button "Trends" at bounding box center [426, 84] width 57 height 28
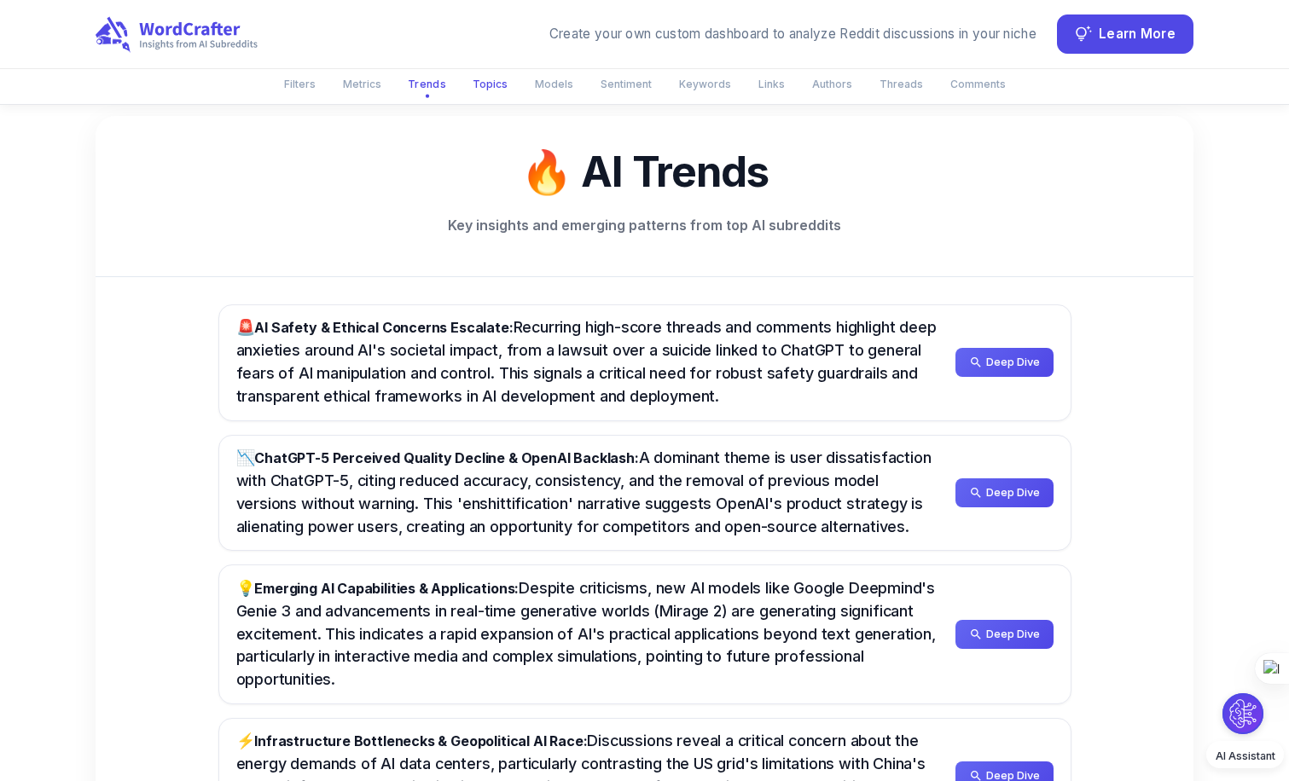
click at [485, 91] on button "Topics" at bounding box center [489, 84] width 55 height 28
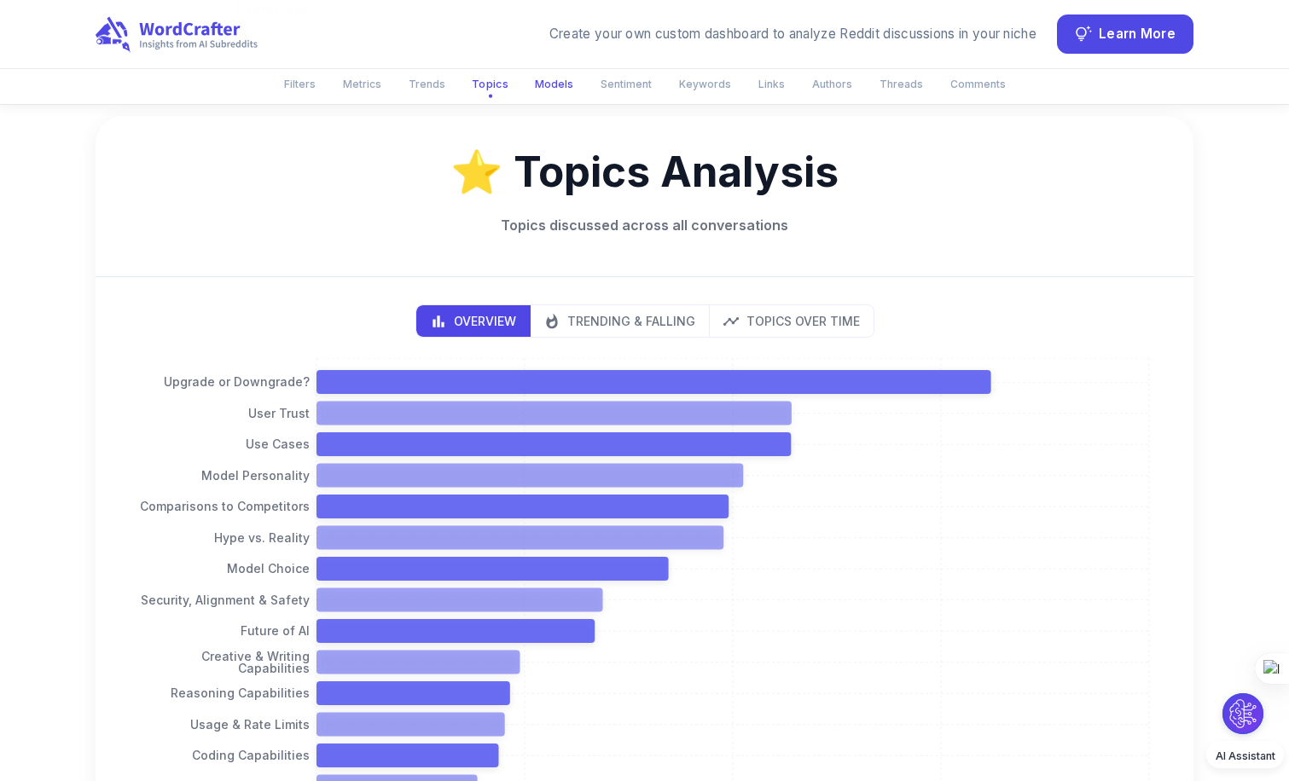
click at [554, 88] on button "Models" at bounding box center [554, 84] width 59 height 28
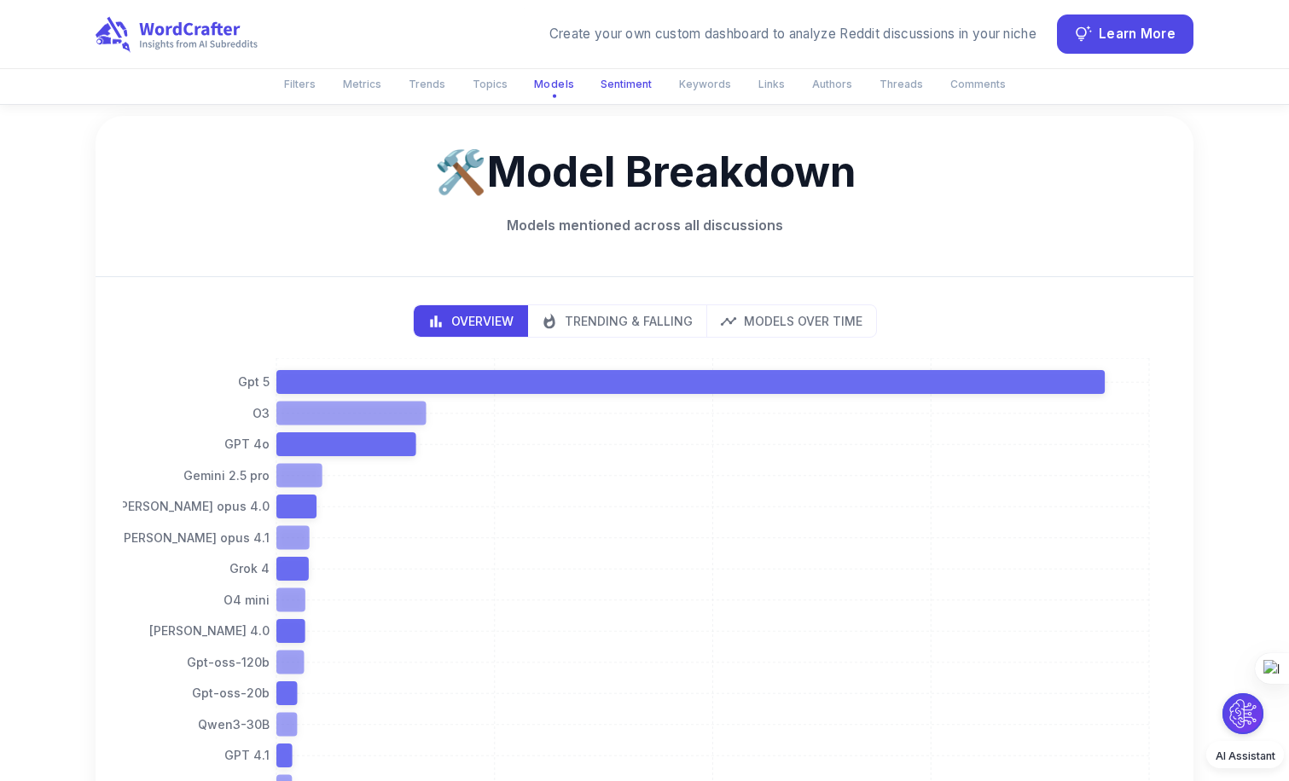
click at [624, 96] on button "Sentiment" at bounding box center [626, 84] width 72 height 28
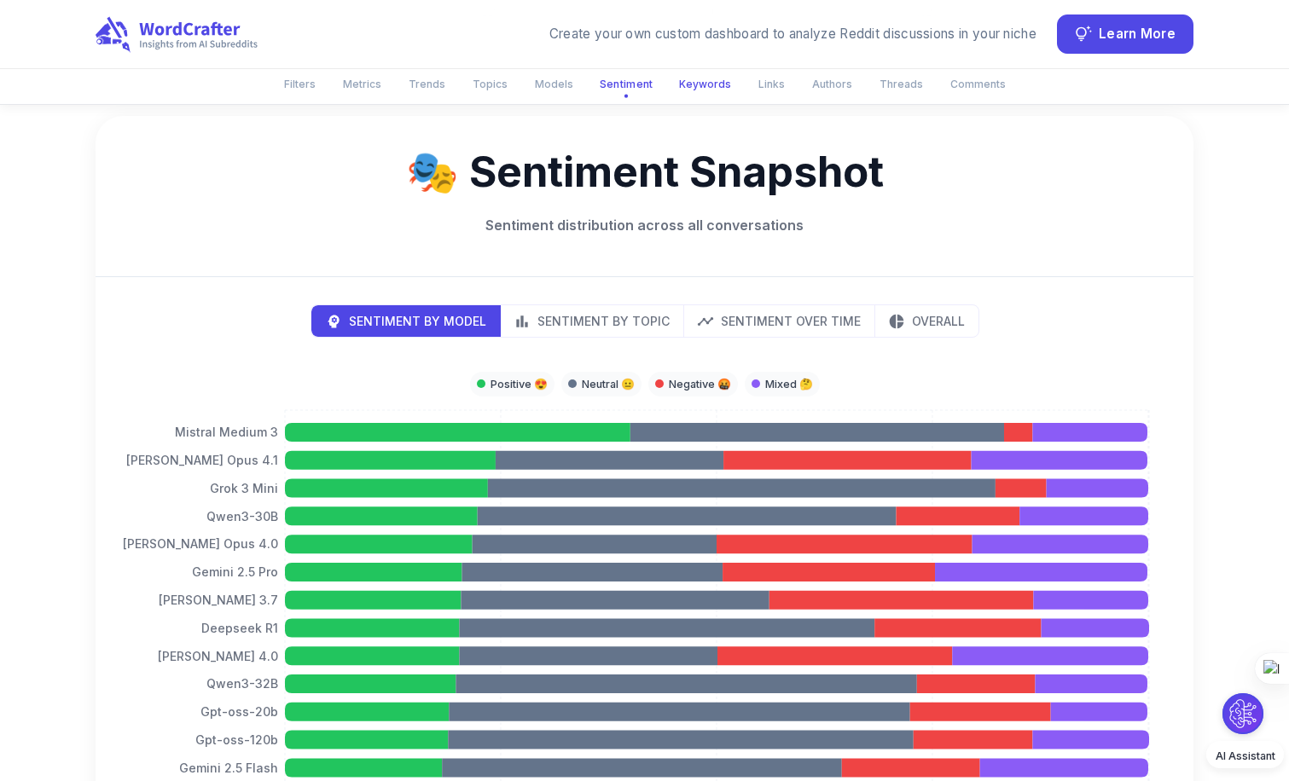
click at [688, 81] on button "Keywords" at bounding box center [705, 84] width 73 height 28
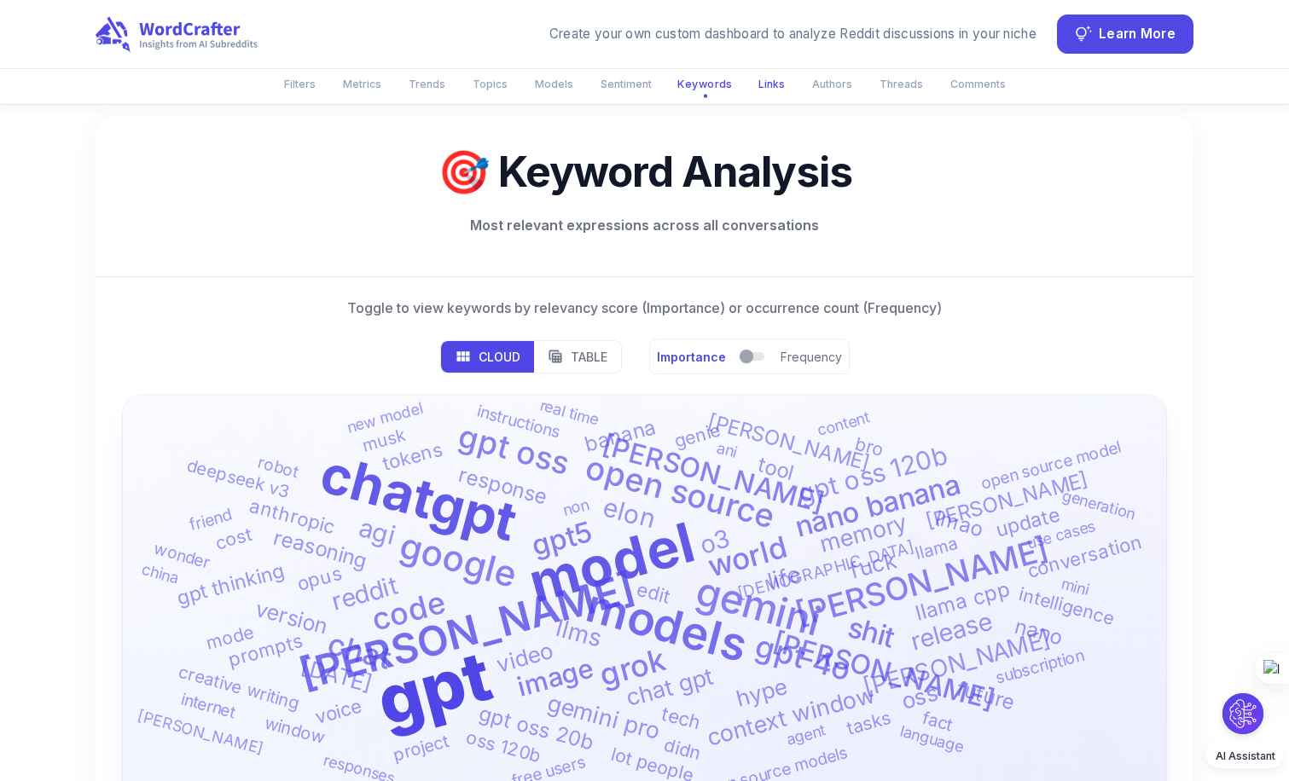
click at [763, 85] on button "Links" at bounding box center [771, 84] width 47 height 28
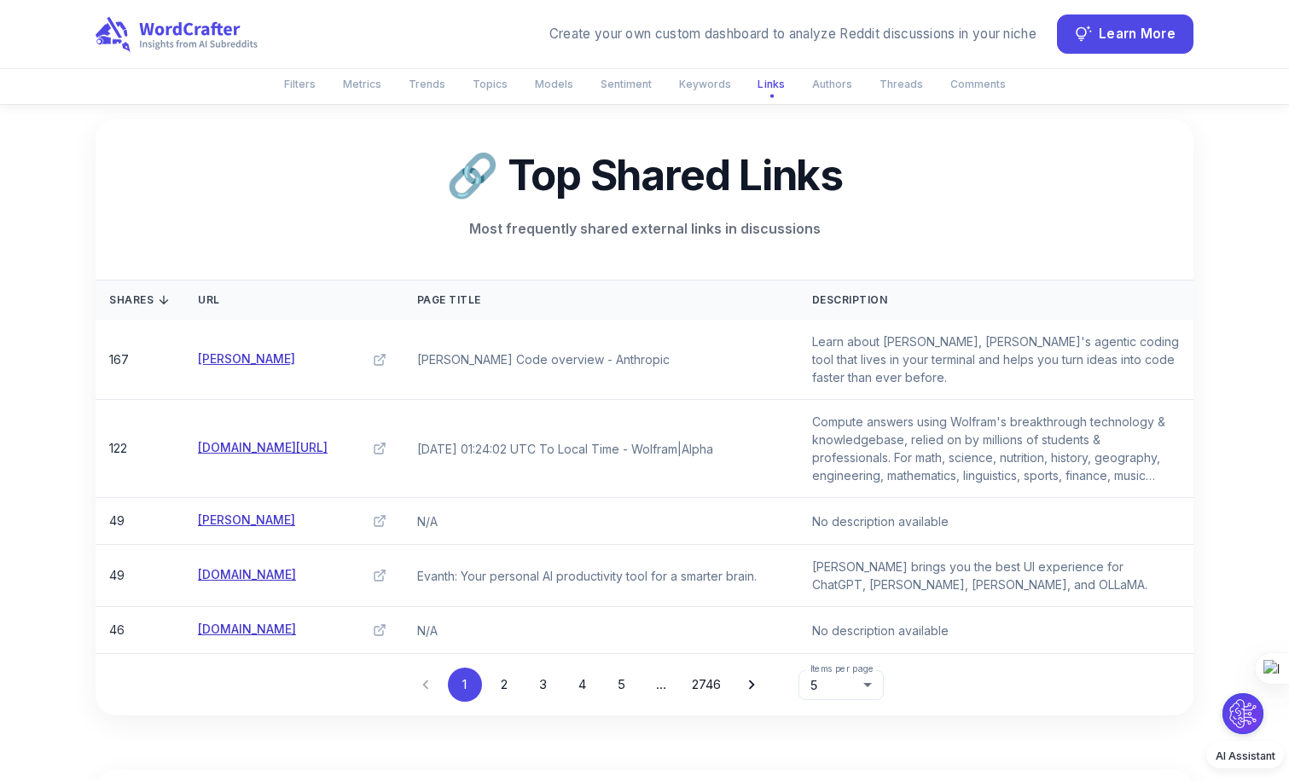
drag, startPoint x: 763, startPoint y: 85, endPoint x: 763, endPoint y: 189, distance: 103.2
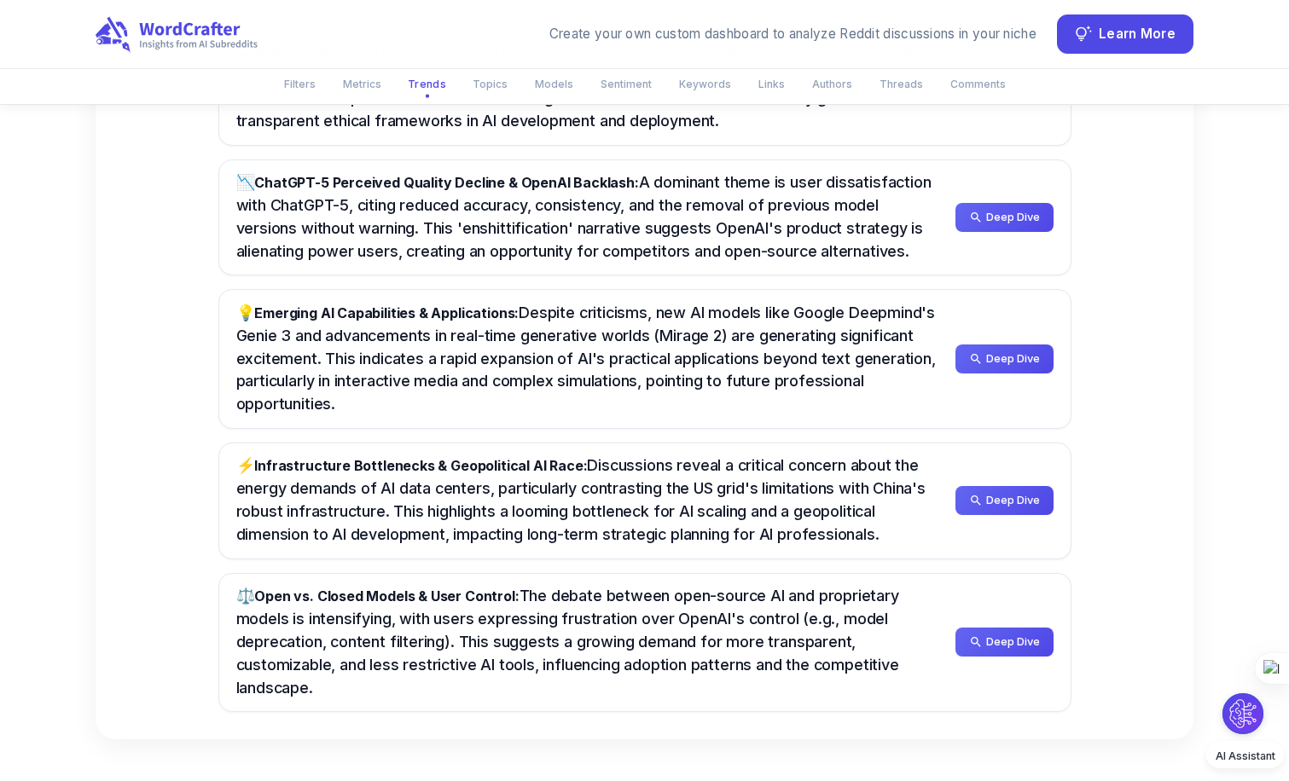
scroll to position [1325, 0]
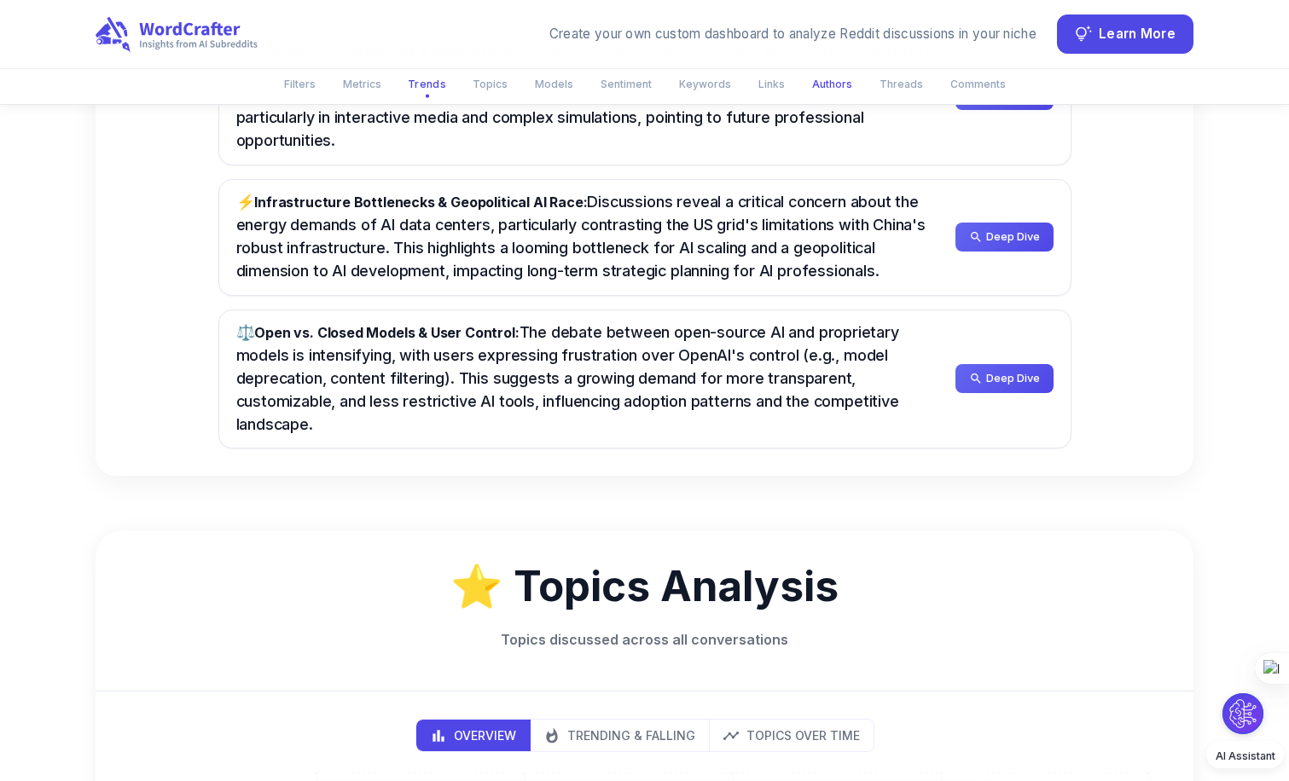
click at [839, 82] on button "Authors" at bounding box center [832, 84] width 61 height 28
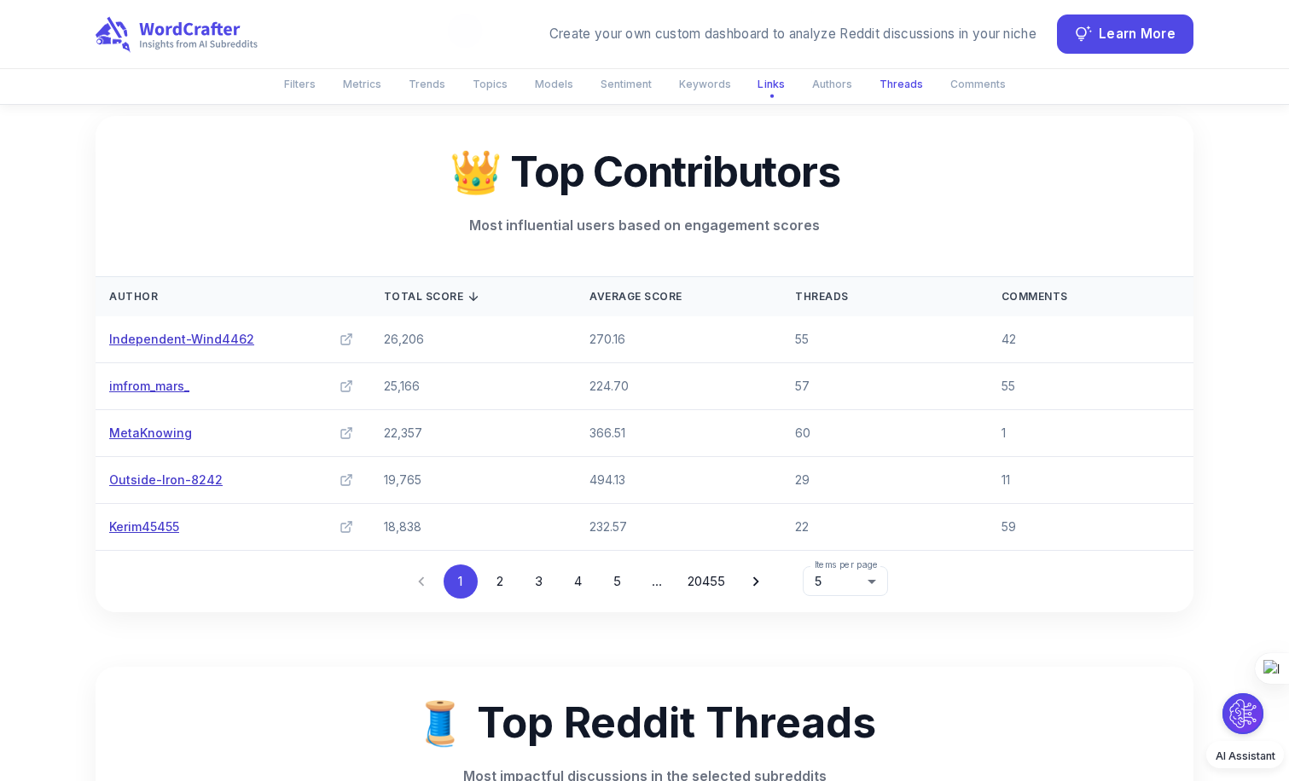
click at [892, 76] on button "Threads" at bounding box center [901, 84] width 64 height 28
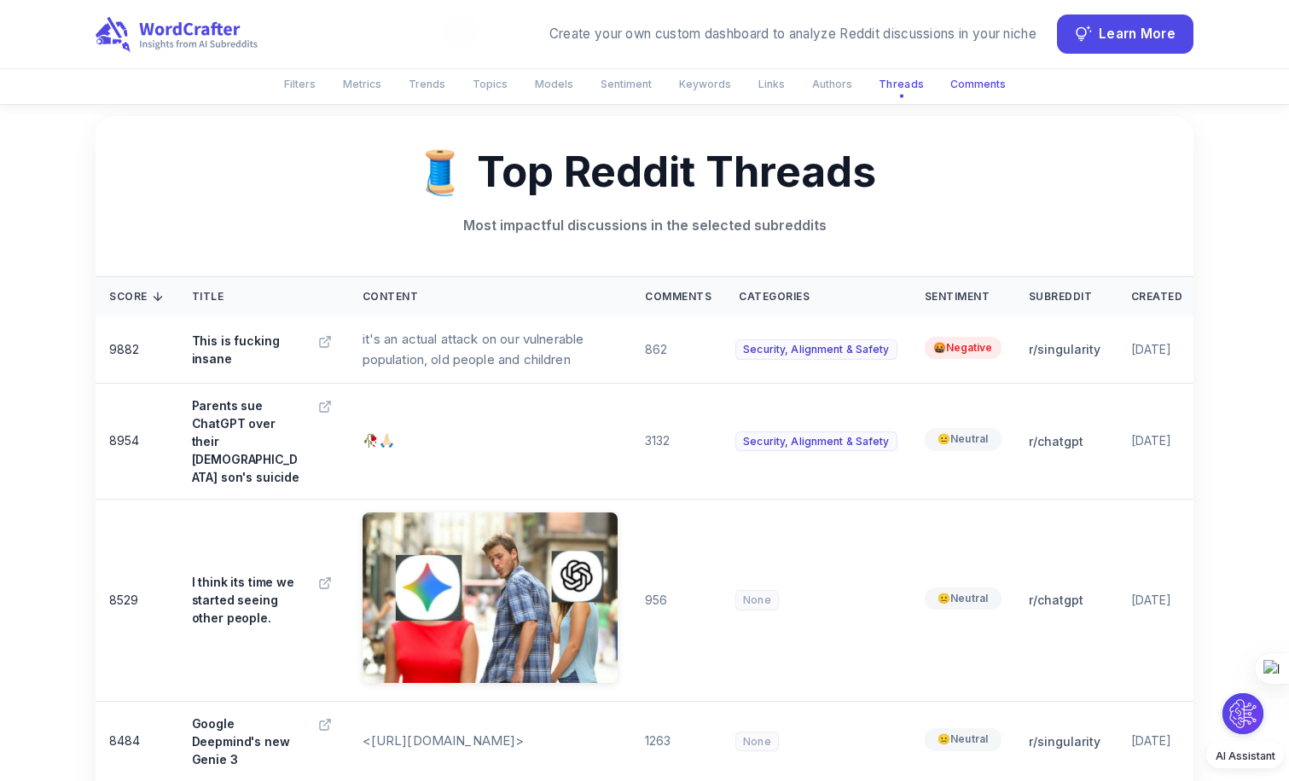
click at [977, 83] on button "Comments" at bounding box center [978, 84] width 76 height 28
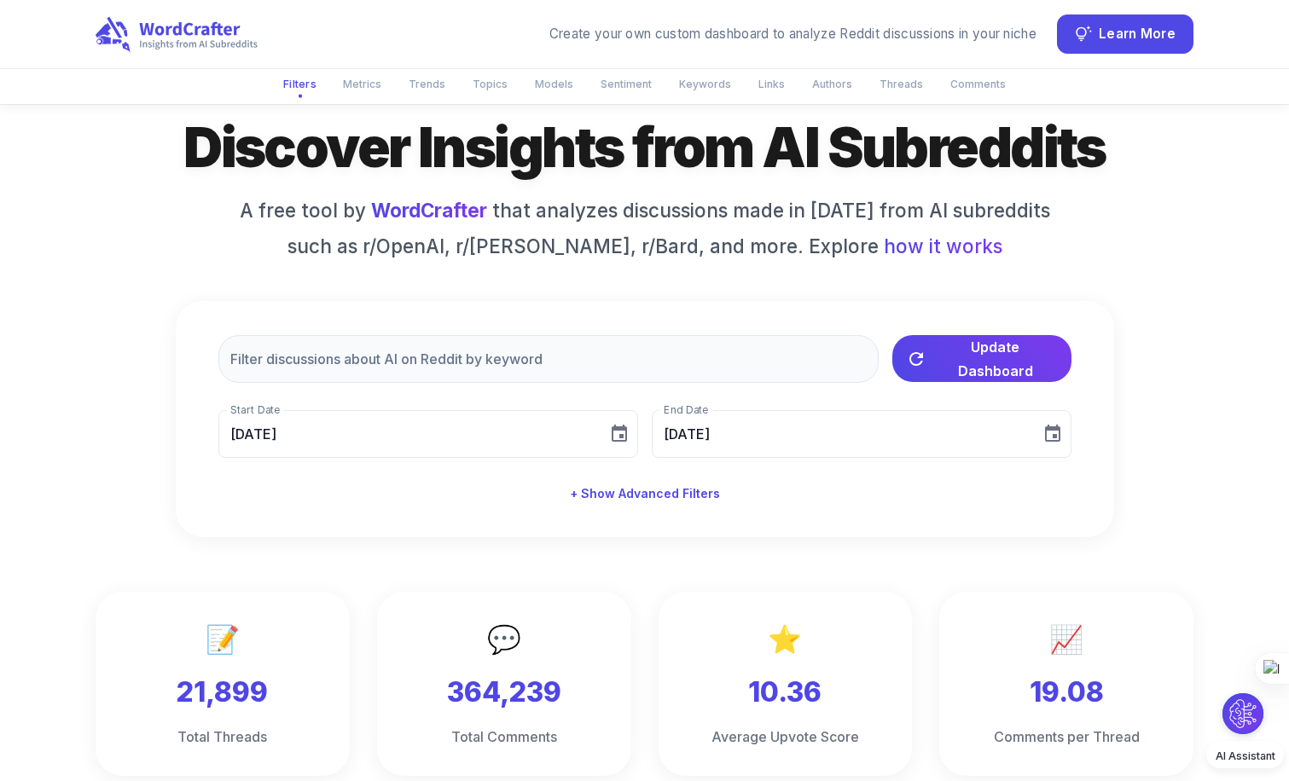
scroll to position [0, 0]
